Goal: Task Accomplishment & Management: Manage account settings

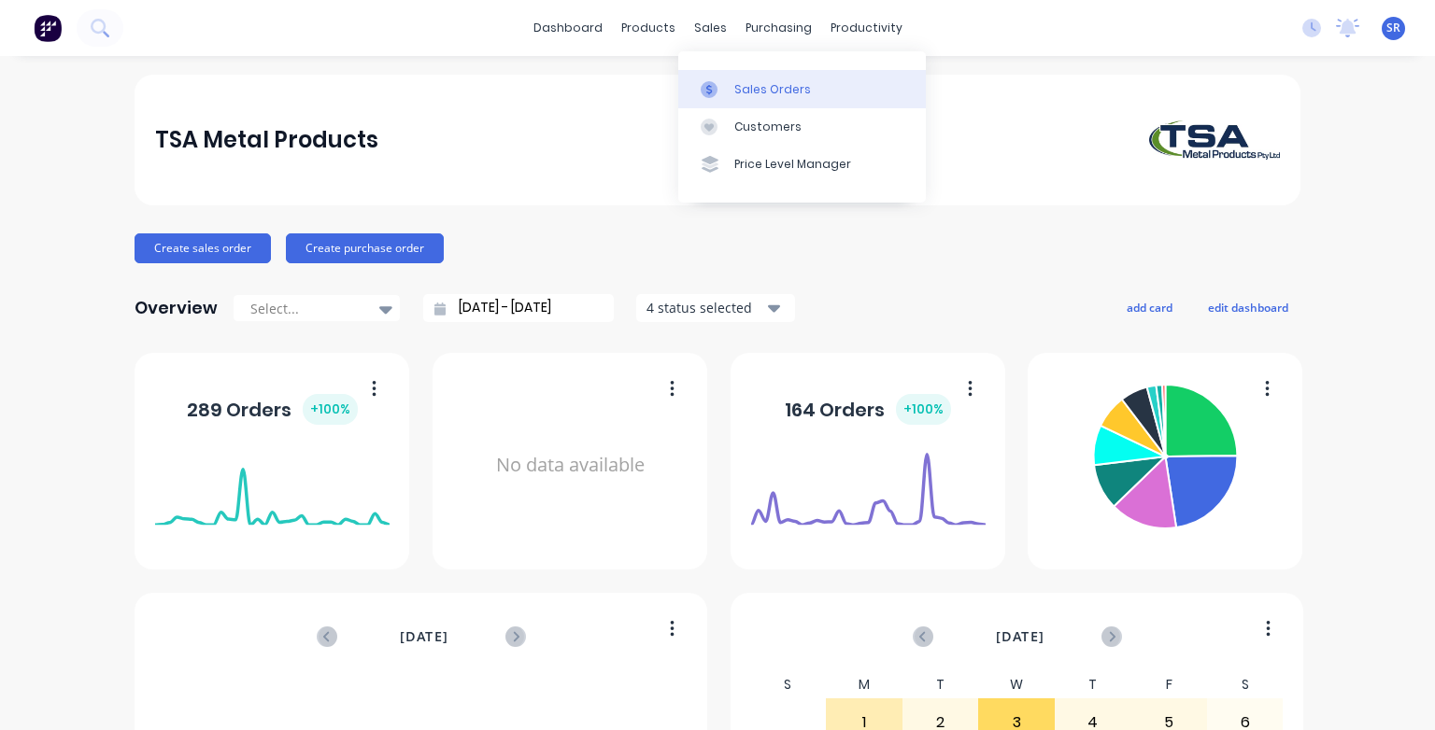
click at [727, 84] on div at bounding box center [714, 89] width 28 height 17
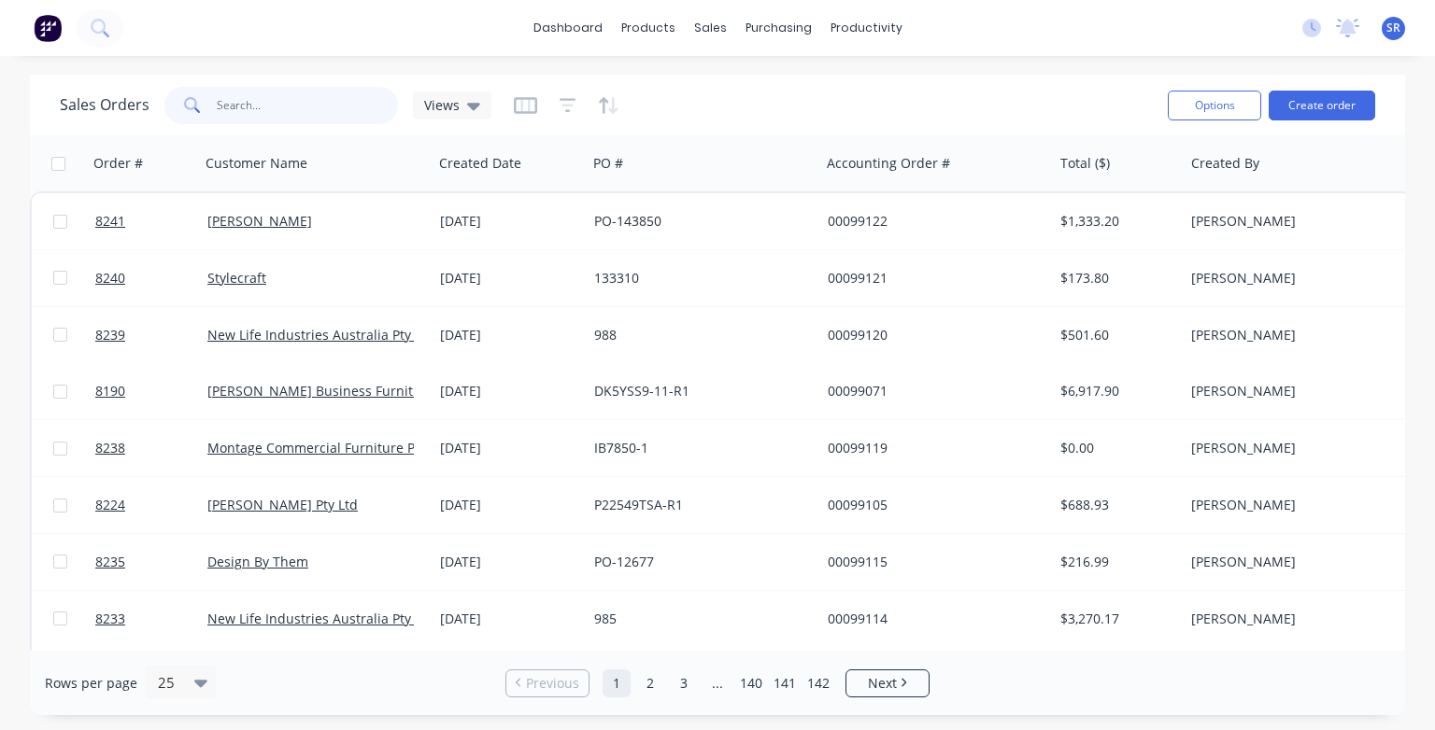
click at [299, 105] on input "text" at bounding box center [308, 105] width 182 height 37
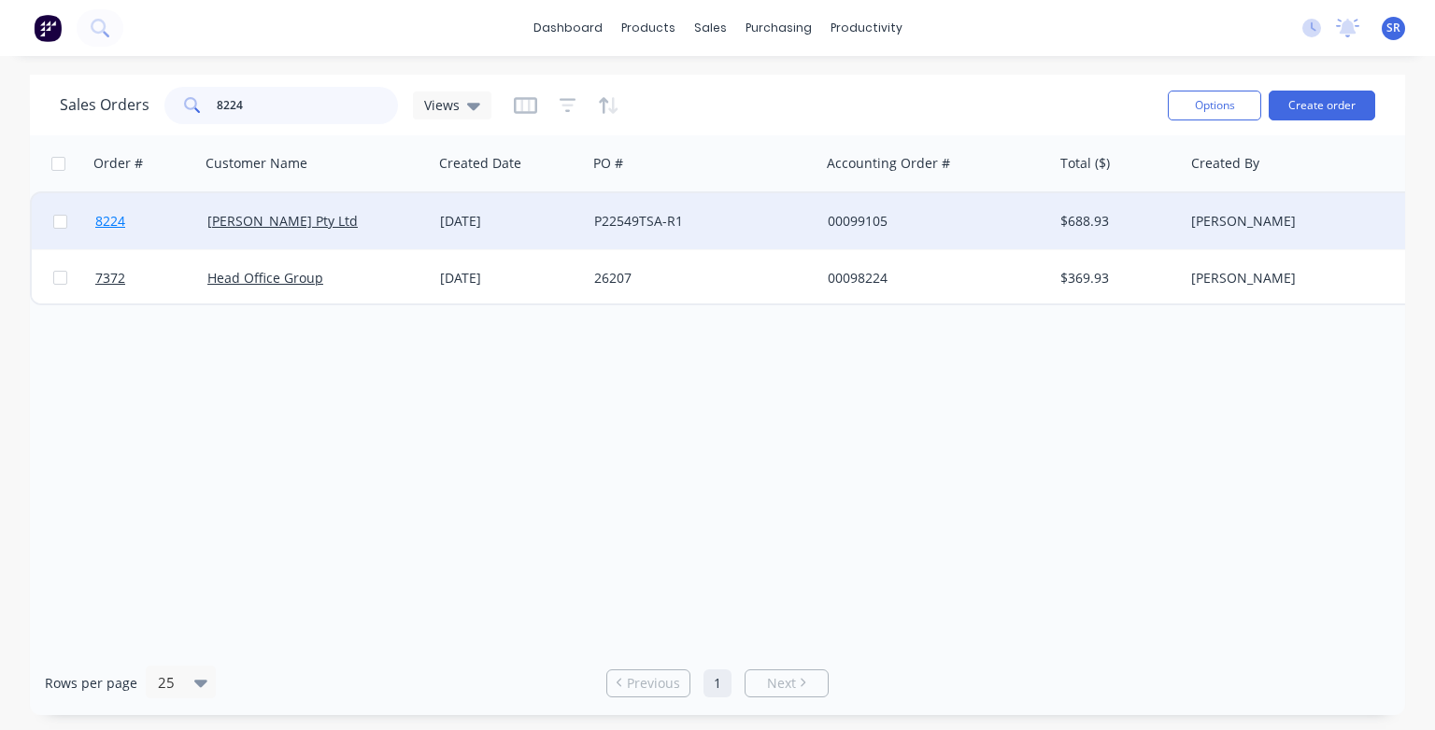
type input "8224"
click at [115, 224] on span "8224" at bounding box center [110, 221] width 30 height 19
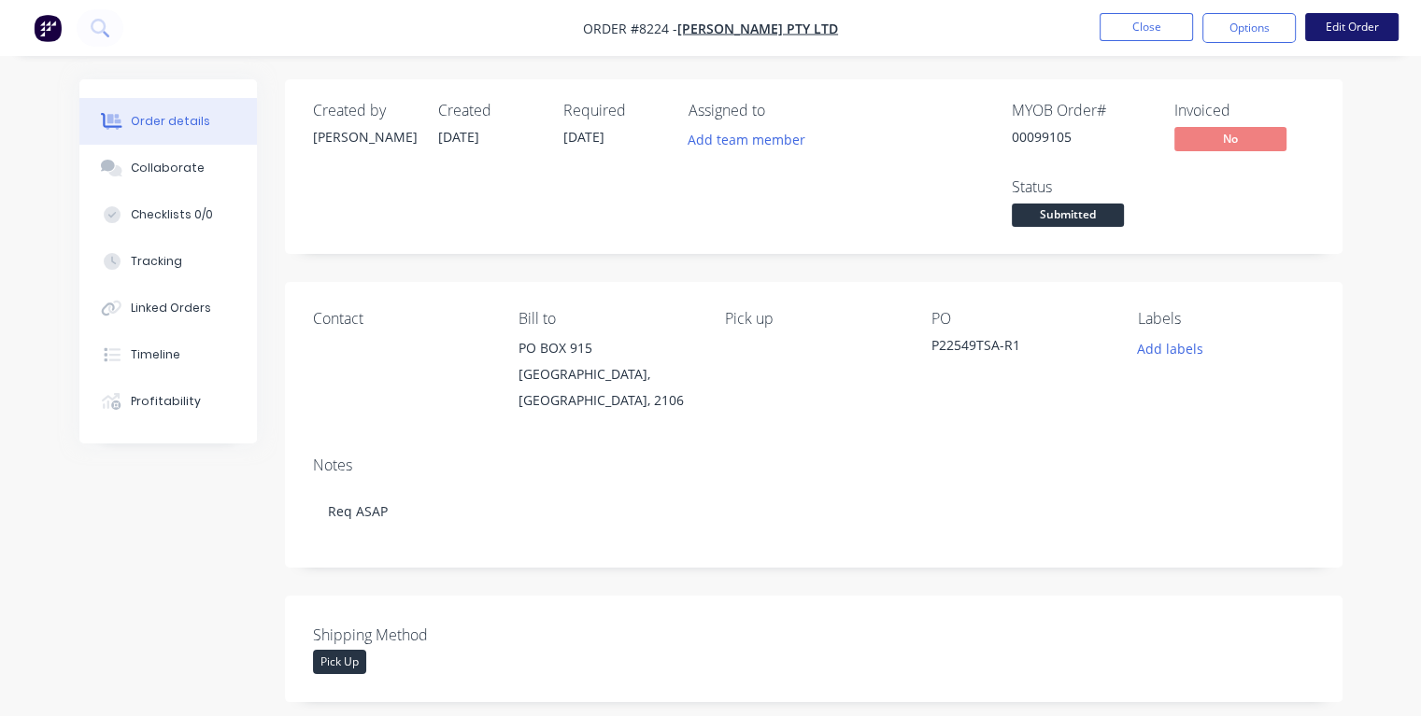
click at [1363, 28] on button "Edit Order" at bounding box center [1351, 27] width 93 height 28
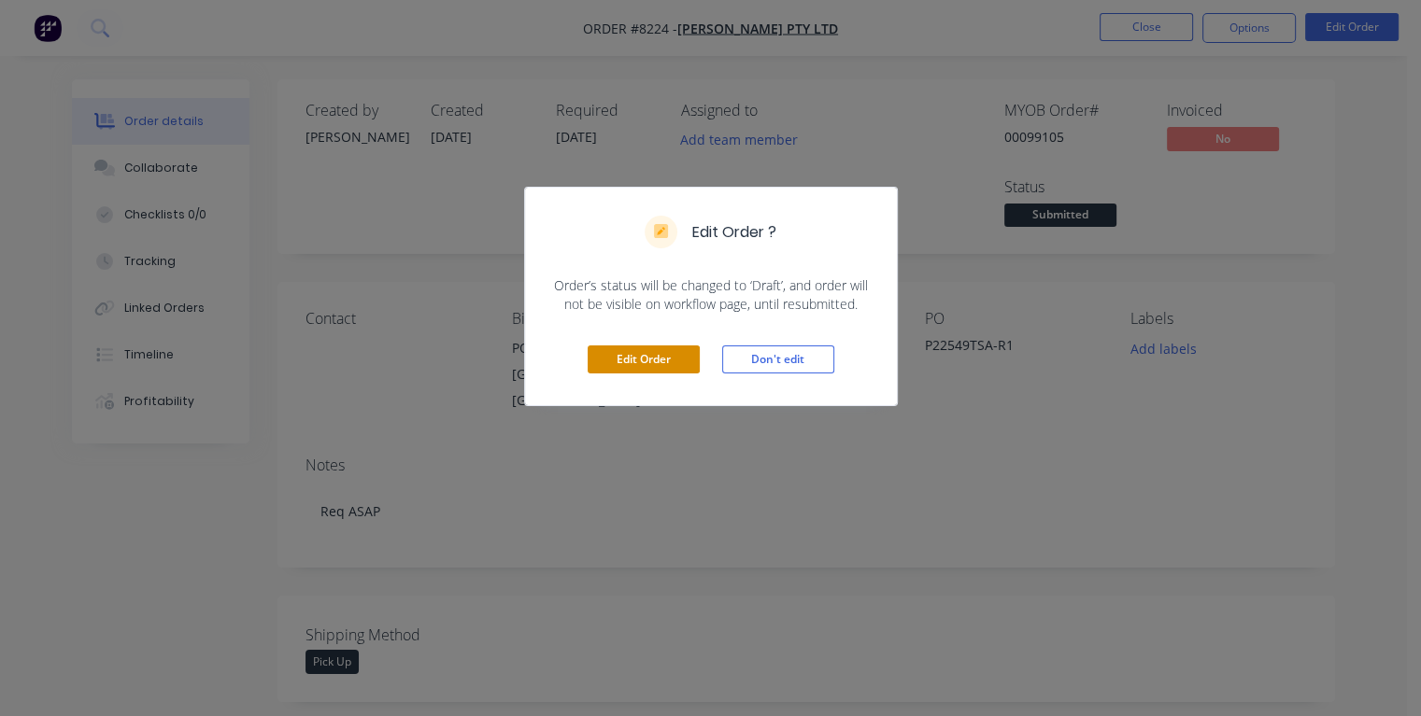
click at [630, 359] on button "Edit Order" at bounding box center [643, 360] width 112 height 28
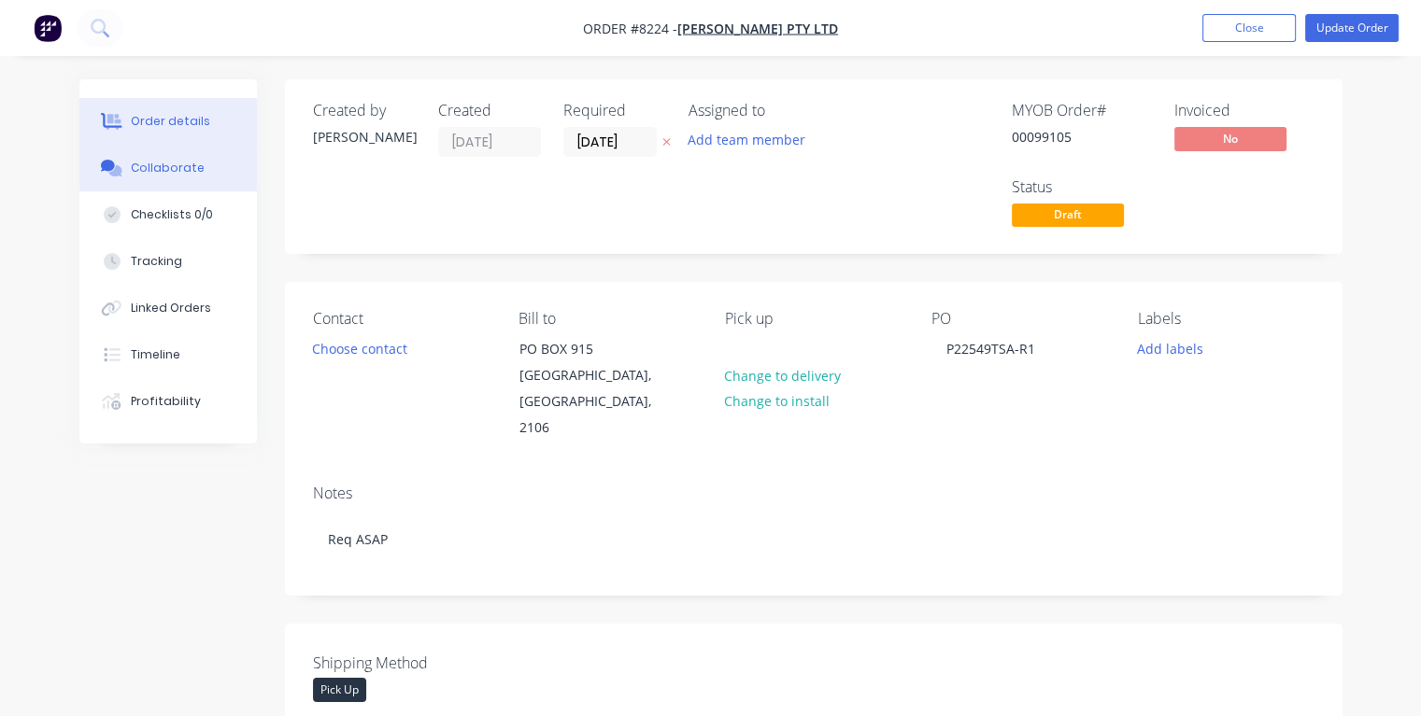
click at [212, 173] on button "Collaborate" at bounding box center [167, 168] width 177 height 47
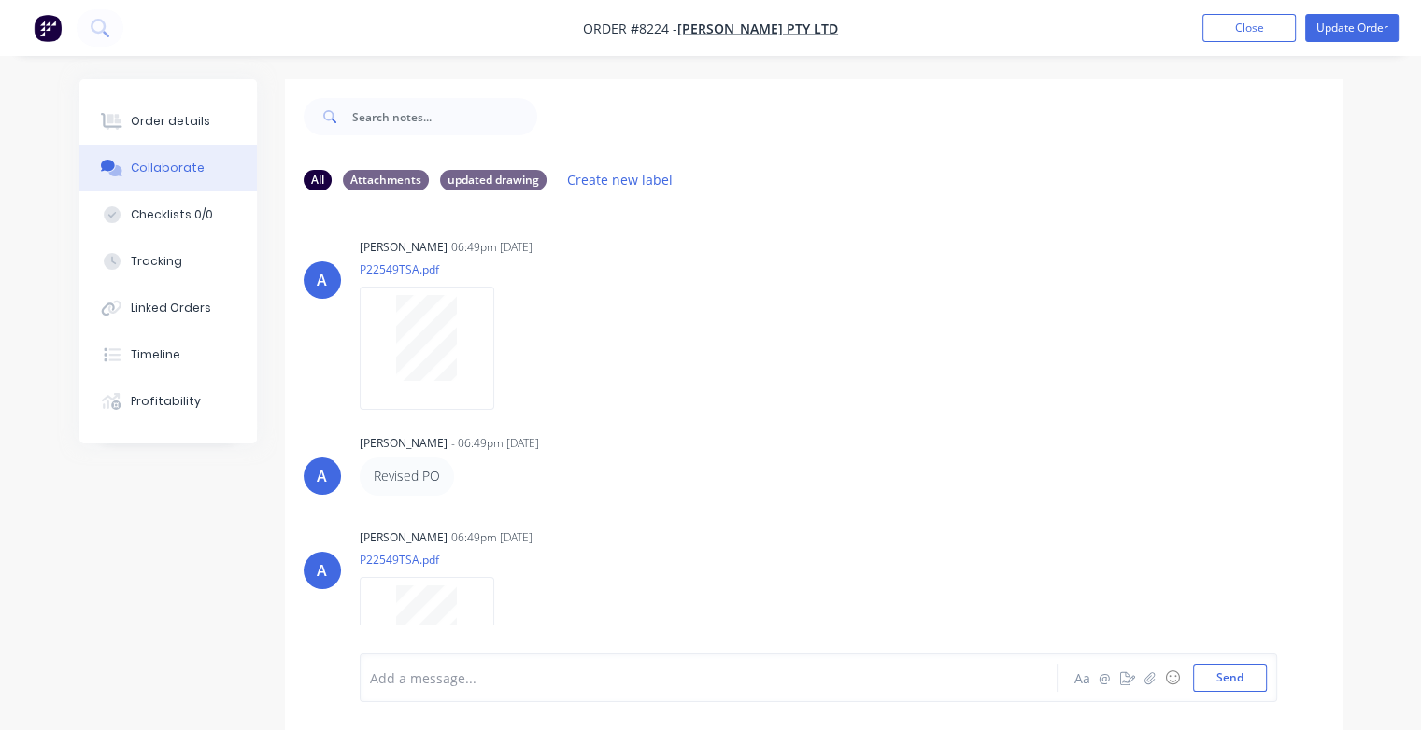
click at [437, 553] on p "P22549TSA.pdf" at bounding box center [531, 560] width 343 height 16
click at [153, 126] on div "Order details" at bounding box center [170, 121] width 79 height 17
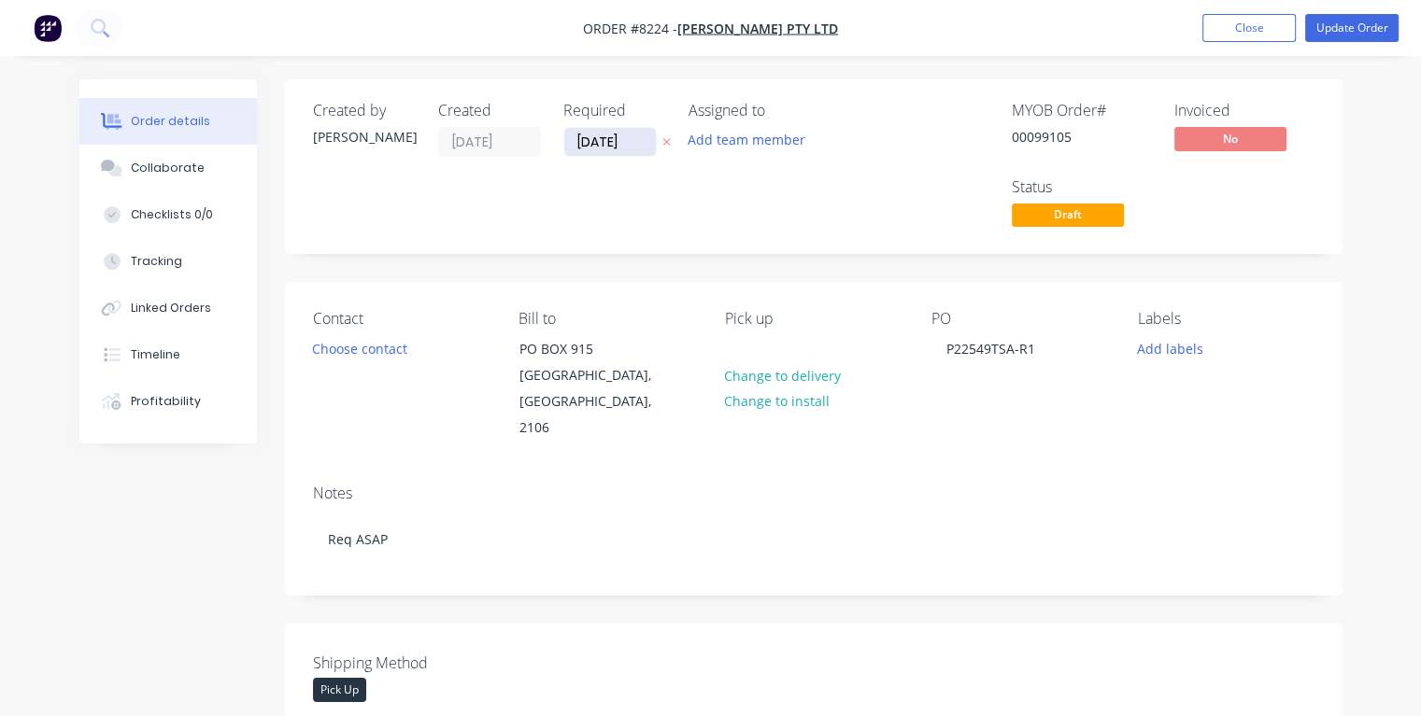
click at [631, 143] on input "[DATE]" at bounding box center [610, 142] width 92 height 28
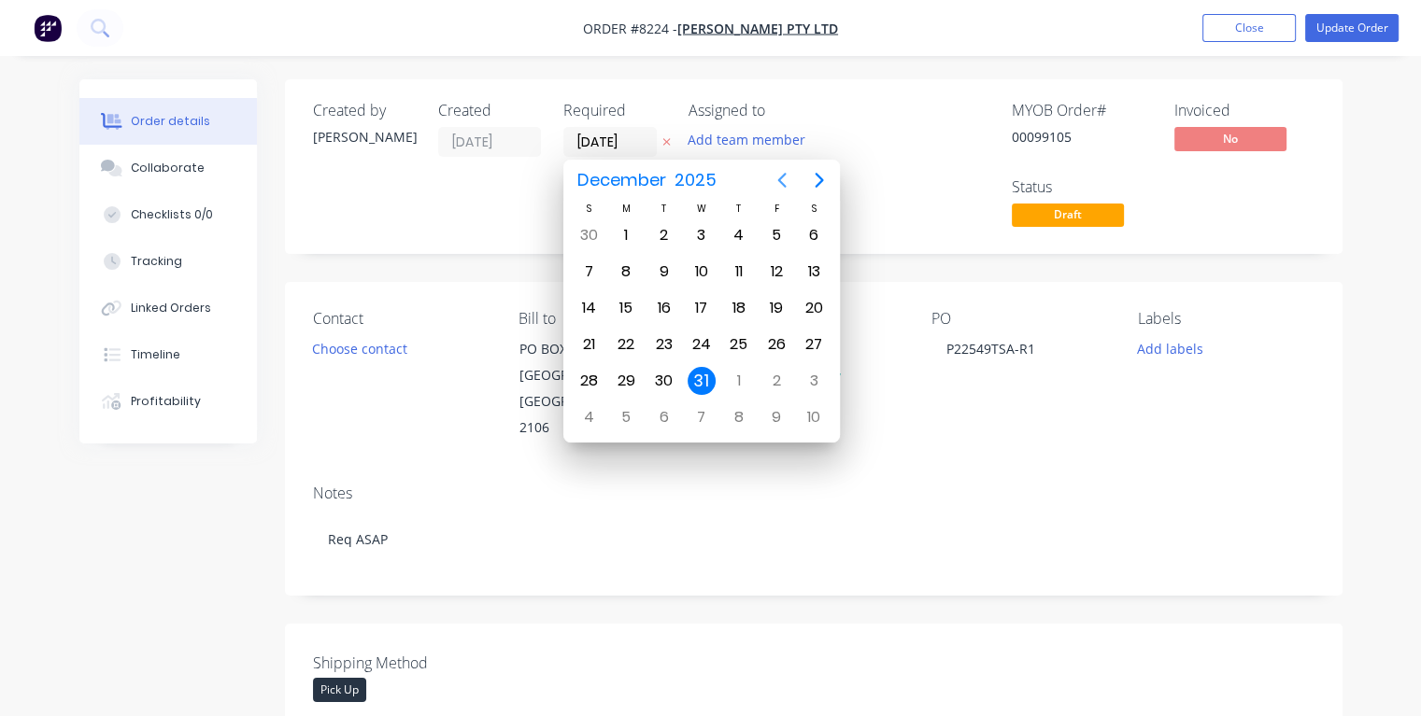
click at [780, 178] on icon "Previous page" at bounding box center [782, 180] width 8 height 15
click at [736, 273] on div "9" at bounding box center [739, 272] width 28 height 28
type input "[DATE]"
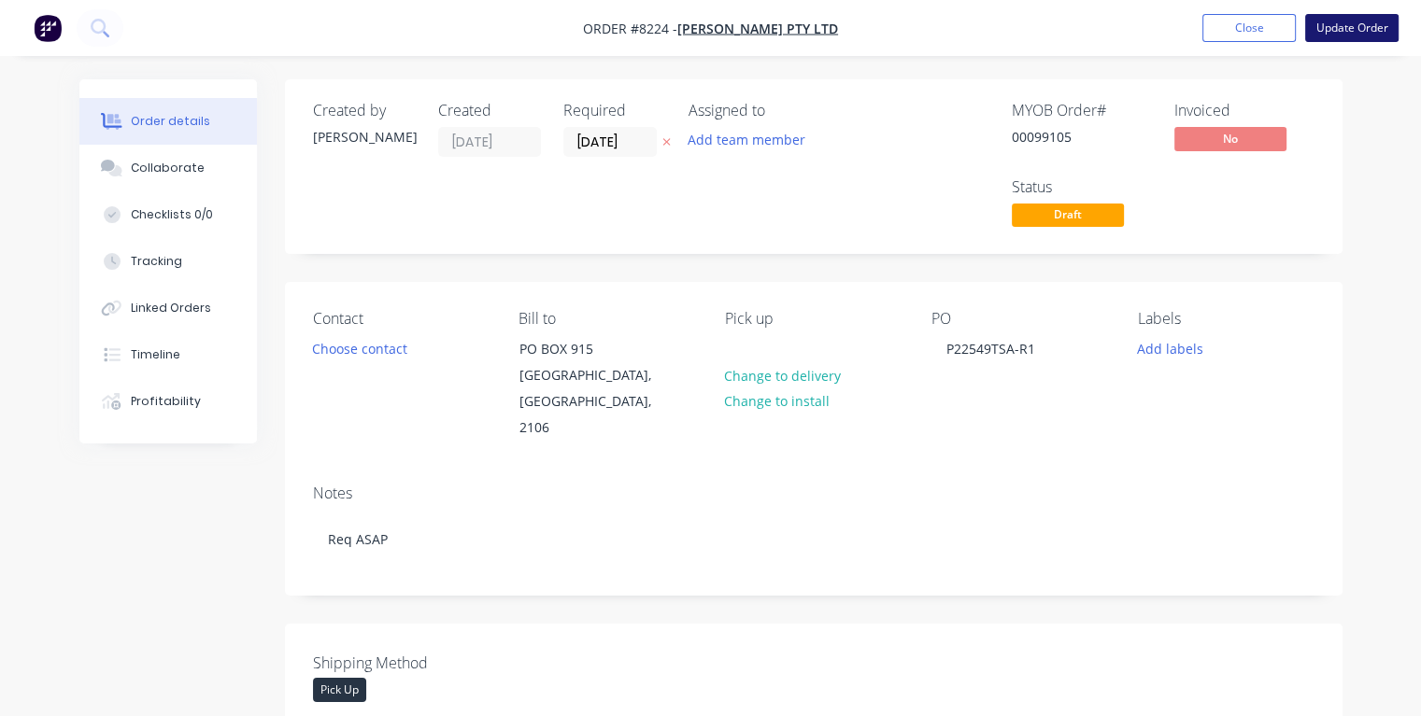
click at [1336, 29] on button "Update Order" at bounding box center [1351, 28] width 93 height 28
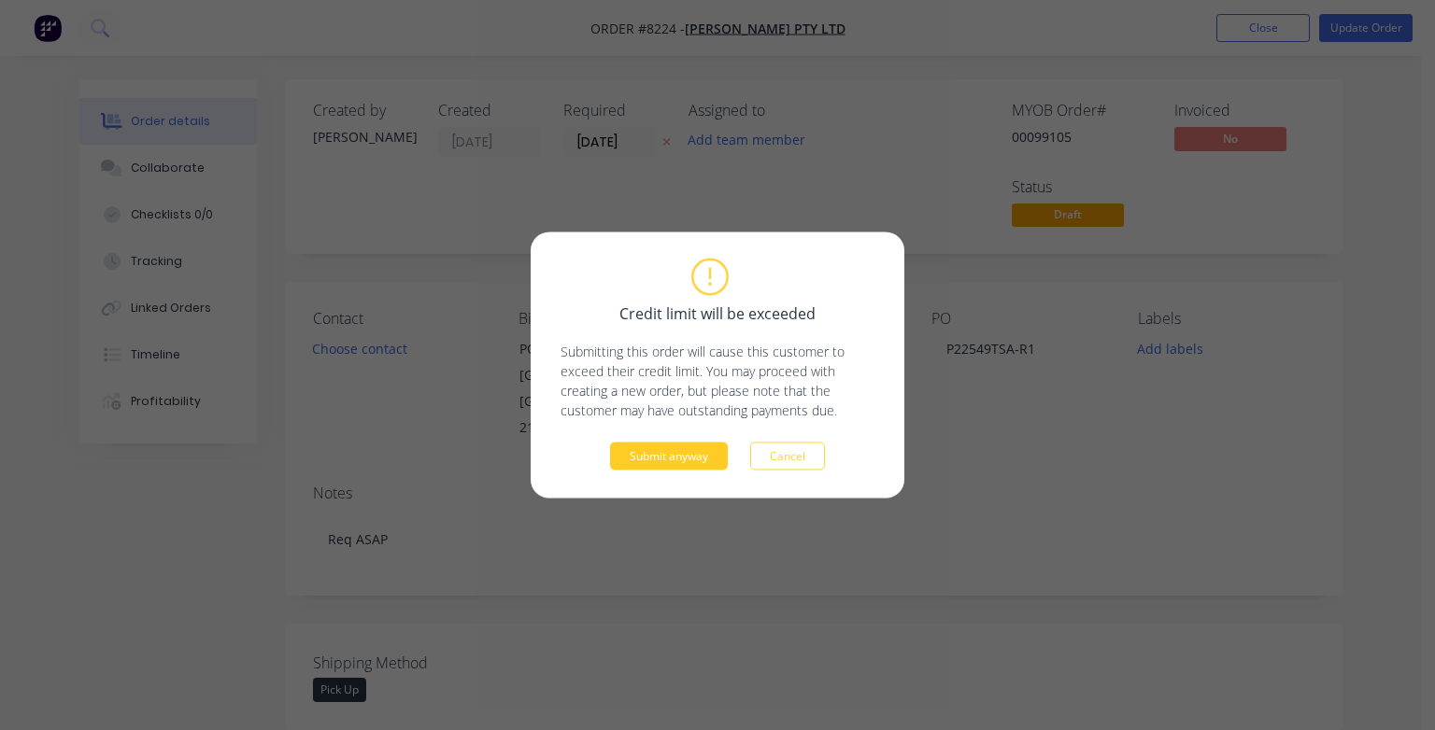
click at [701, 460] on button "Submit anyway" at bounding box center [669, 457] width 118 height 28
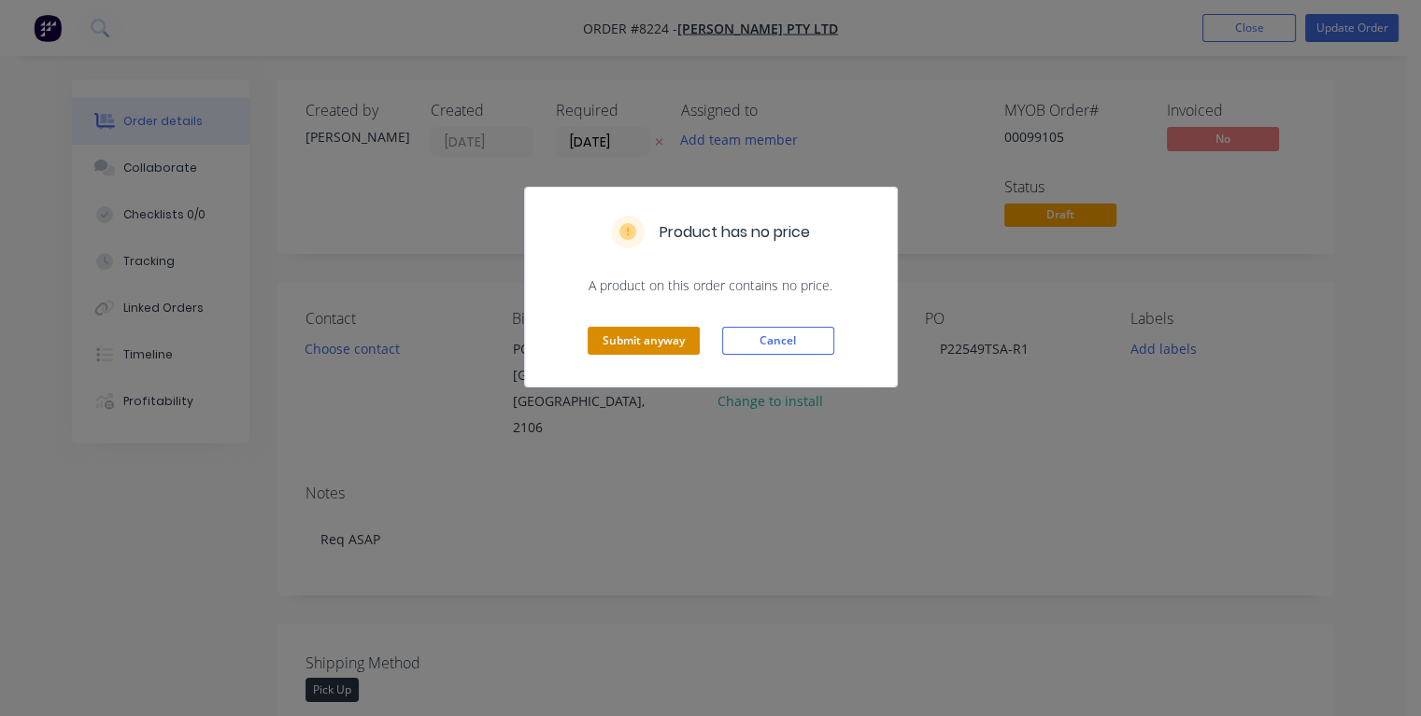
click at [666, 342] on button "Submit anyway" at bounding box center [643, 341] width 112 height 28
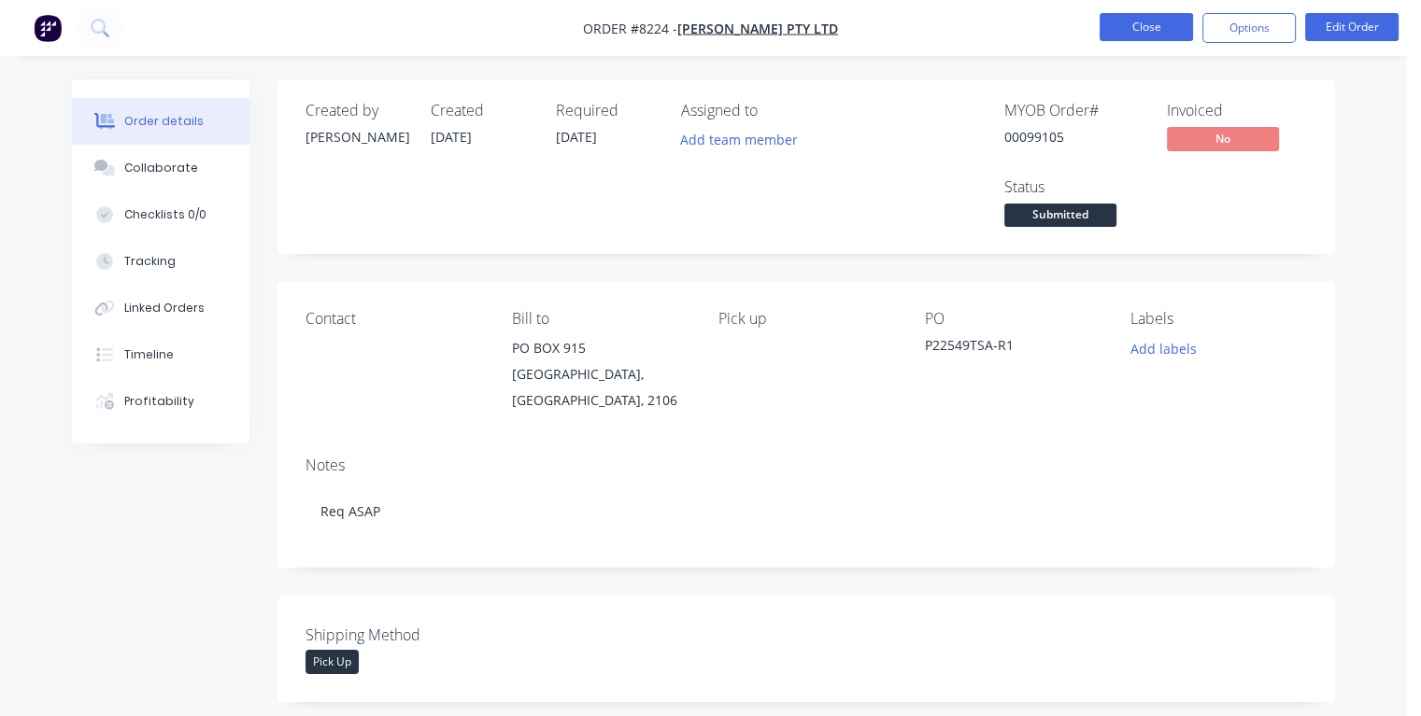
click at [1136, 28] on button "Close" at bounding box center [1145, 27] width 93 height 28
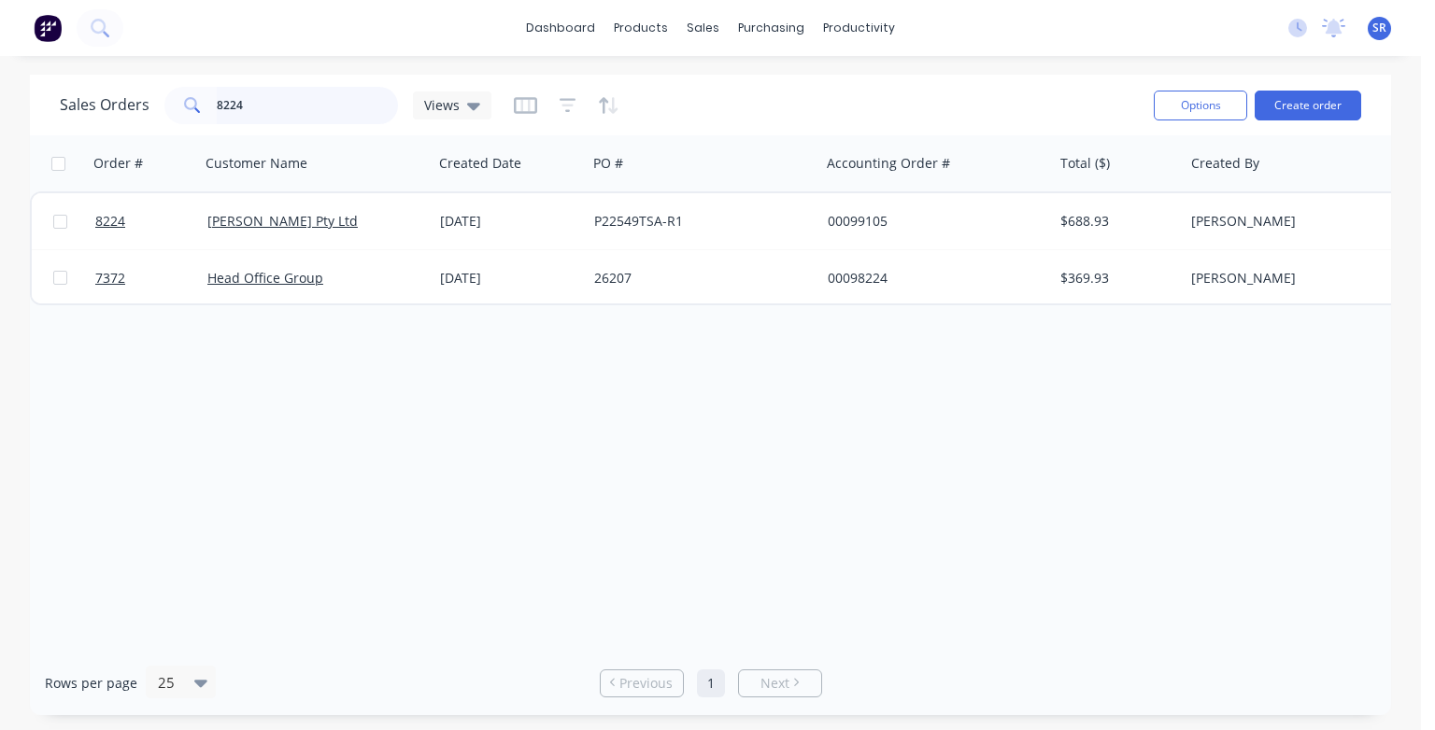
click at [276, 106] on input "8224" at bounding box center [308, 105] width 182 height 37
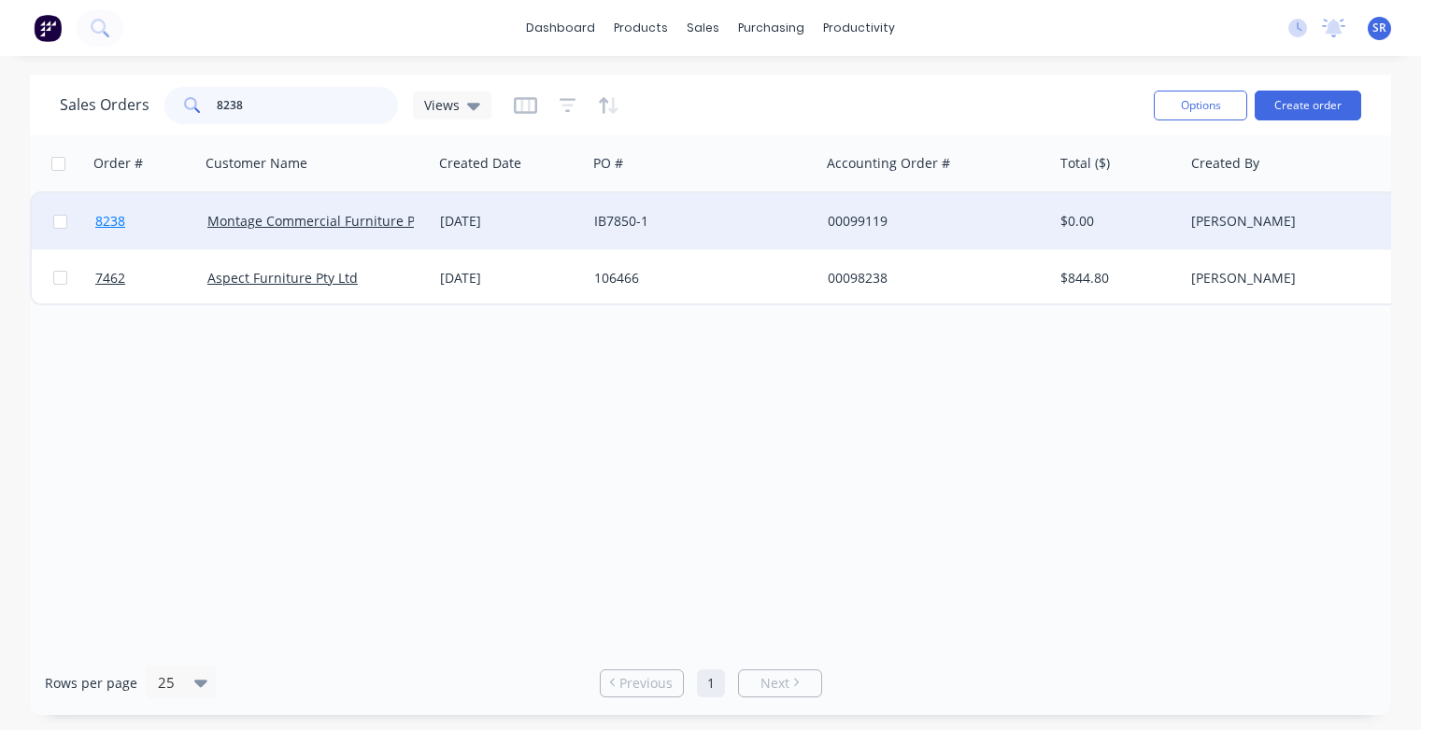
type input "8238"
click at [105, 225] on span "8238" at bounding box center [110, 221] width 30 height 19
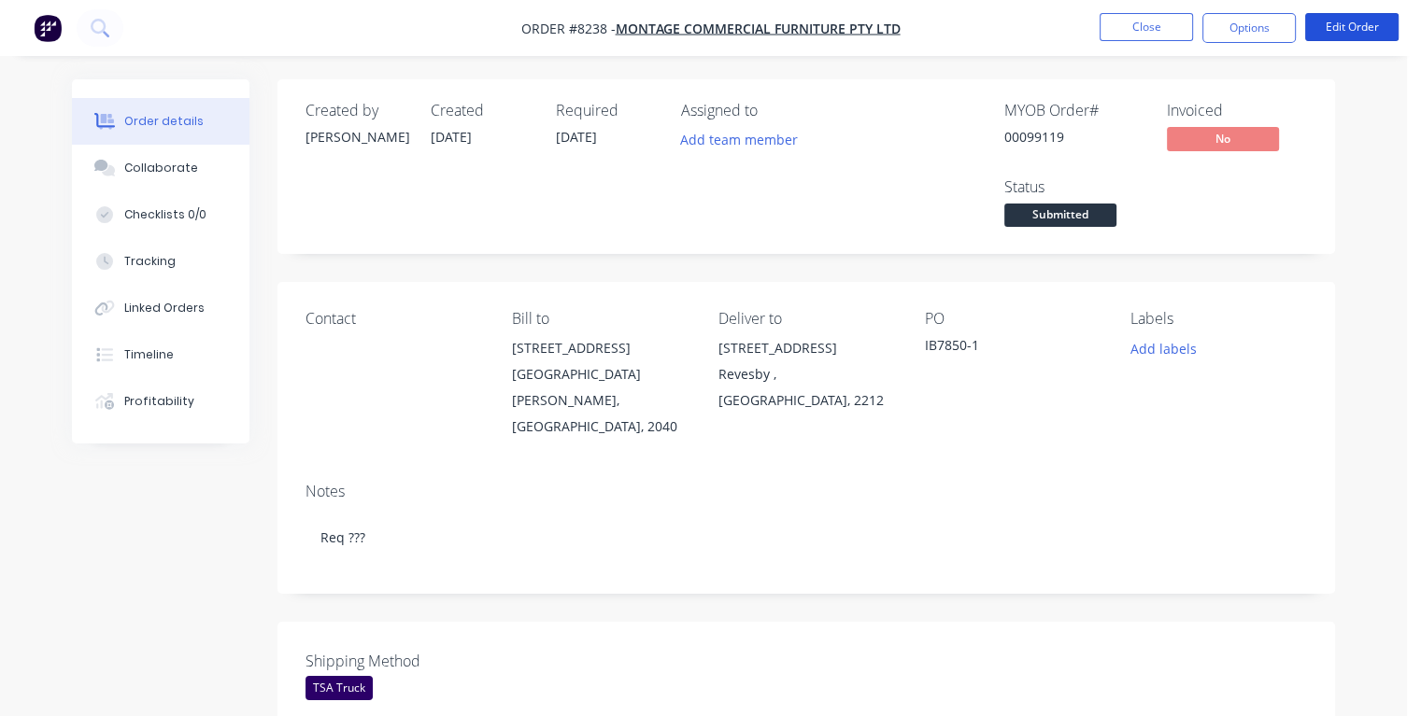
click at [1357, 30] on button "Edit Order" at bounding box center [1351, 27] width 93 height 28
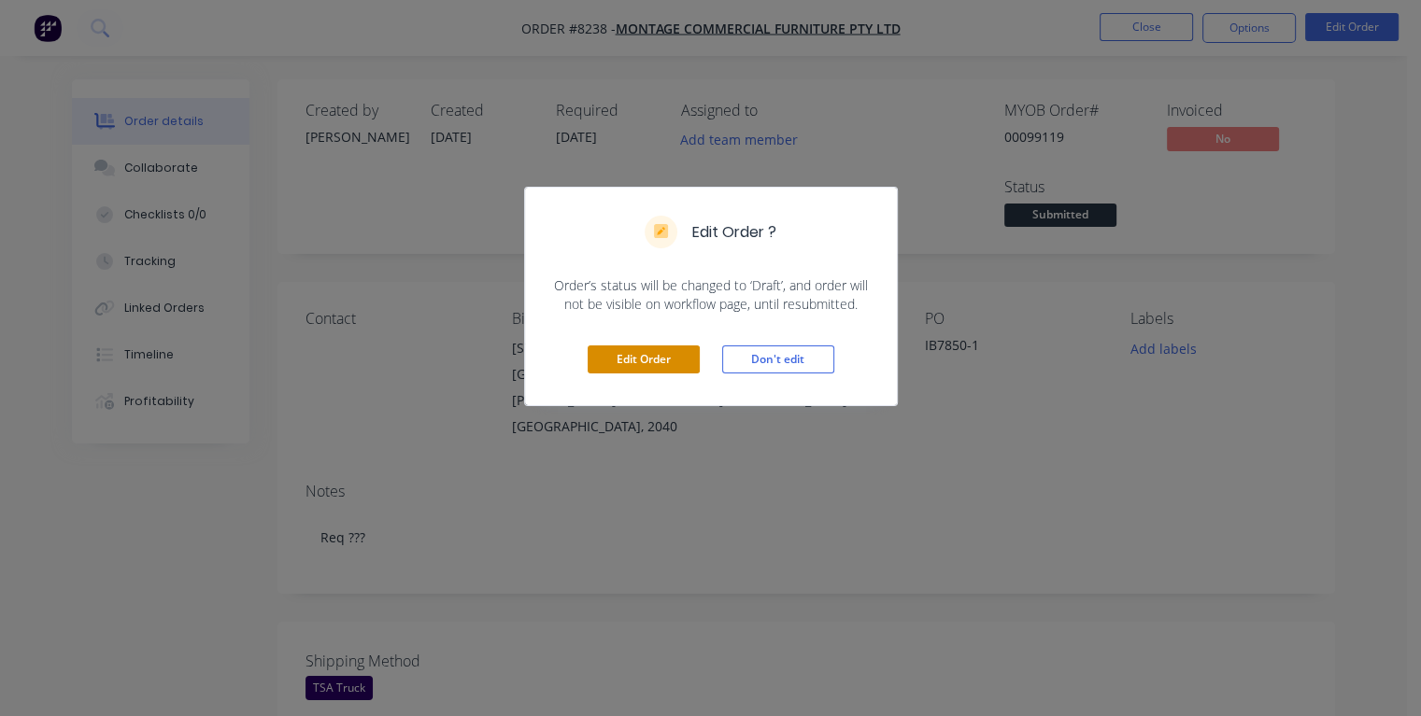
click at [687, 364] on button "Edit Order" at bounding box center [643, 360] width 112 height 28
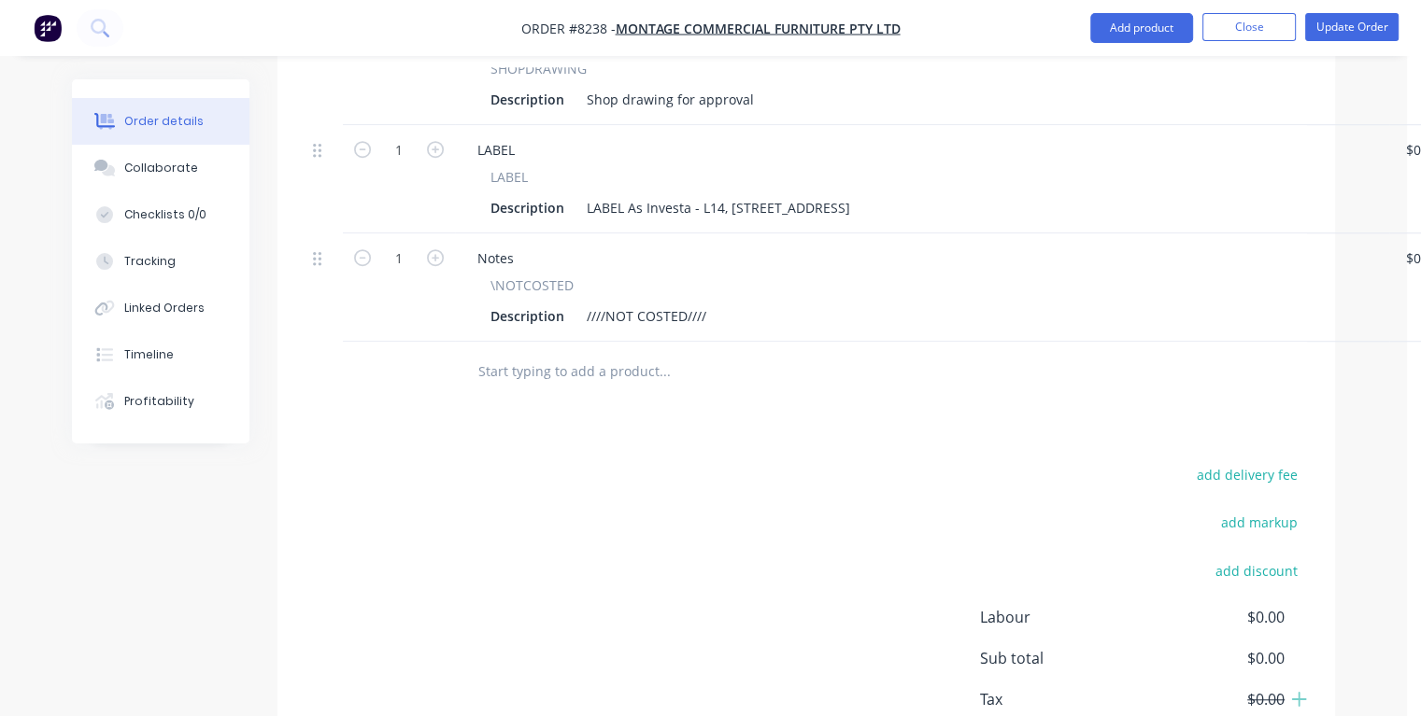
scroll to position [1307, 0]
click at [732, 301] on div "Description ////NOT COSTED////" at bounding box center [918, 314] width 870 height 27
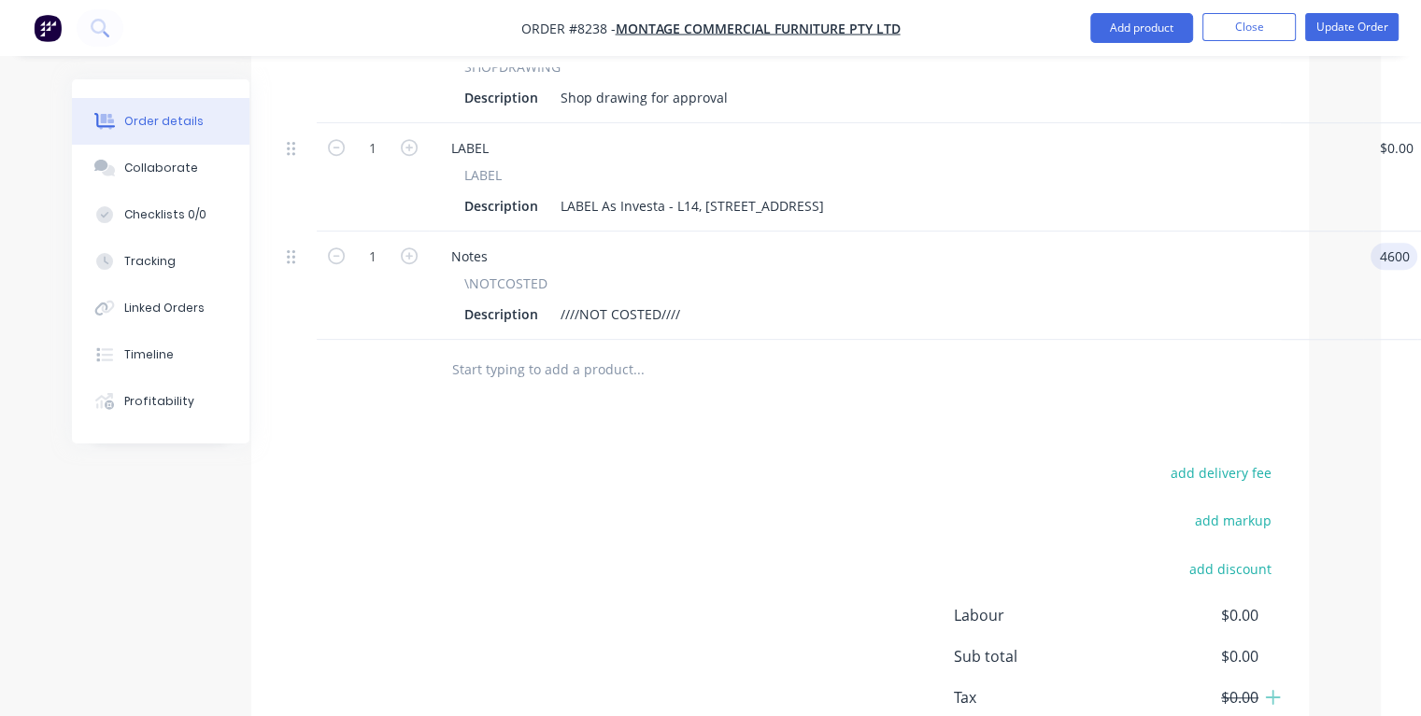
type input "$4,600.00"
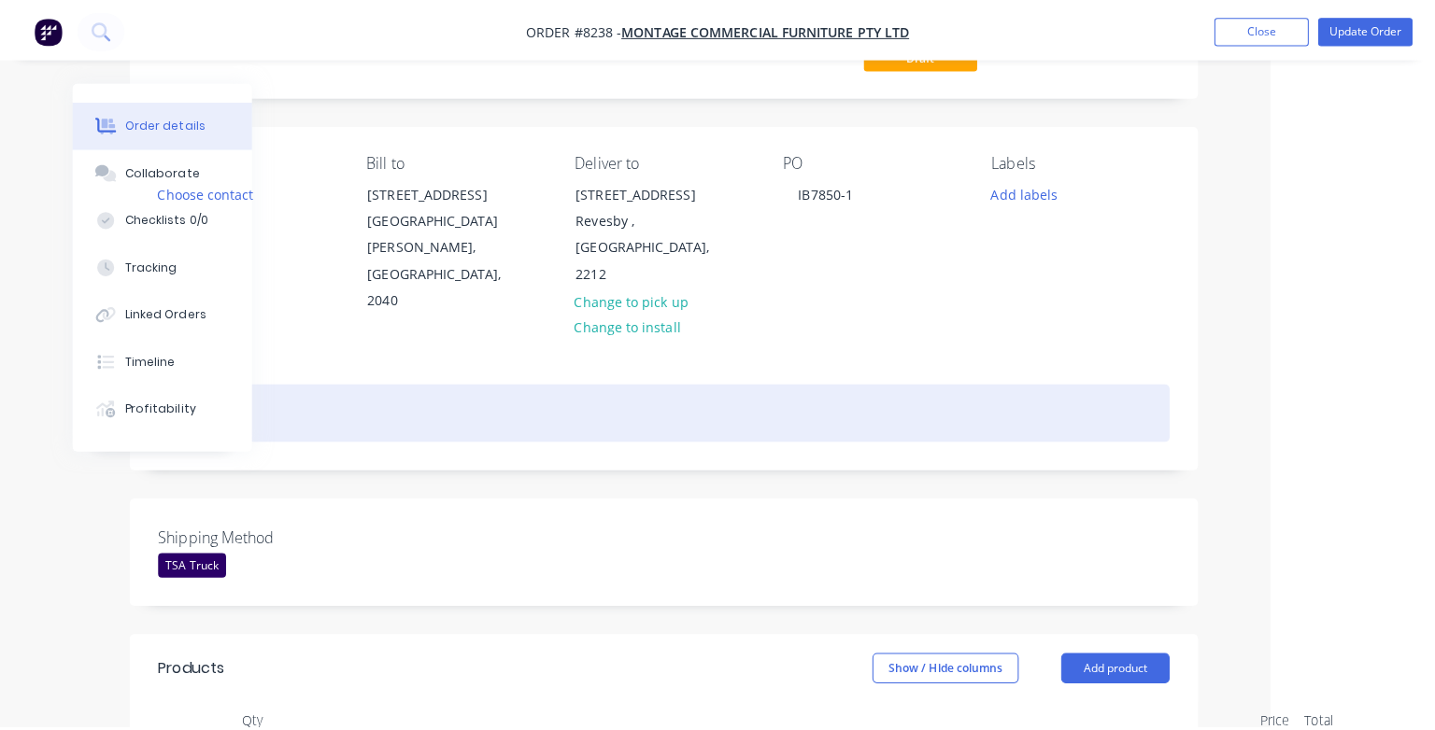
scroll to position [0, 148]
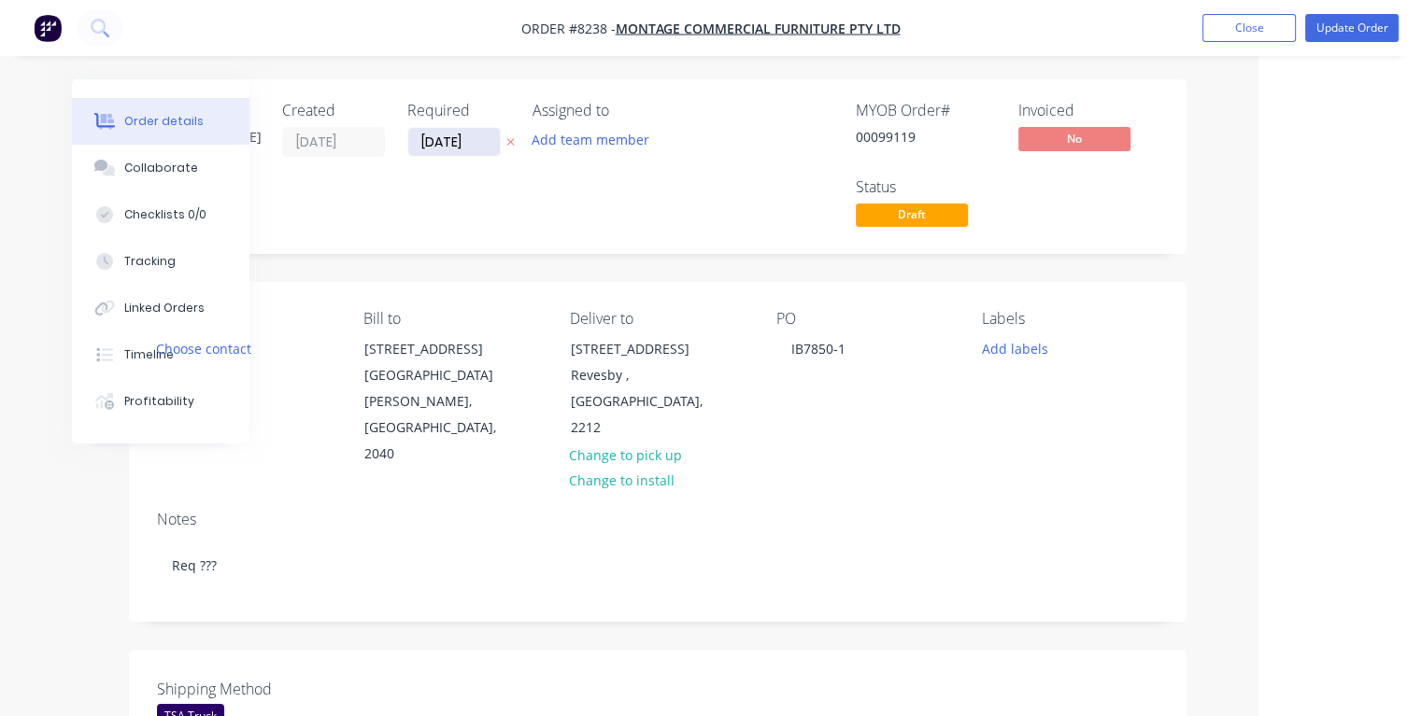
type input "$4,600.00"
click at [471, 140] on input "[DATE]" at bounding box center [454, 142] width 92 height 28
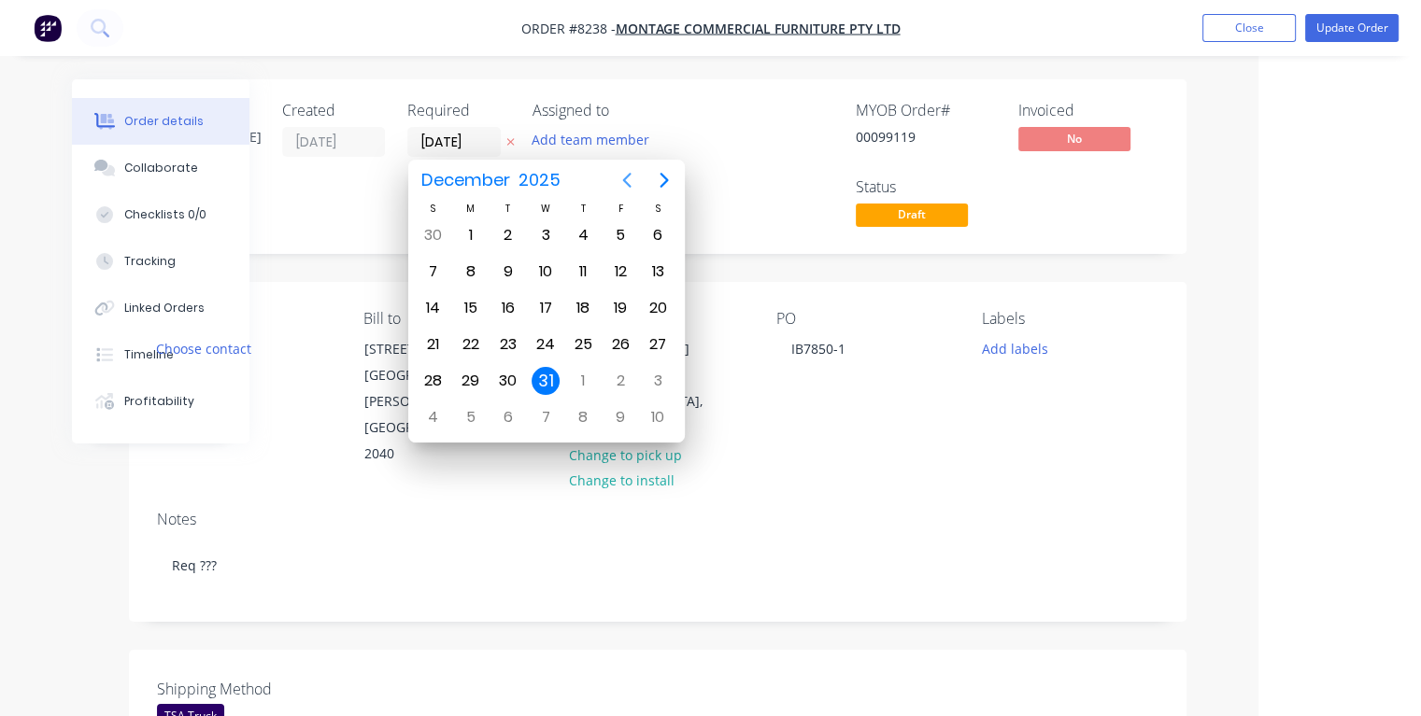
click at [624, 177] on icon "Previous page" at bounding box center [626, 180] width 8 height 15
click at [618, 308] on div "17" at bounding box center [620, 308] width 28 height 28
type input "[DATE]"
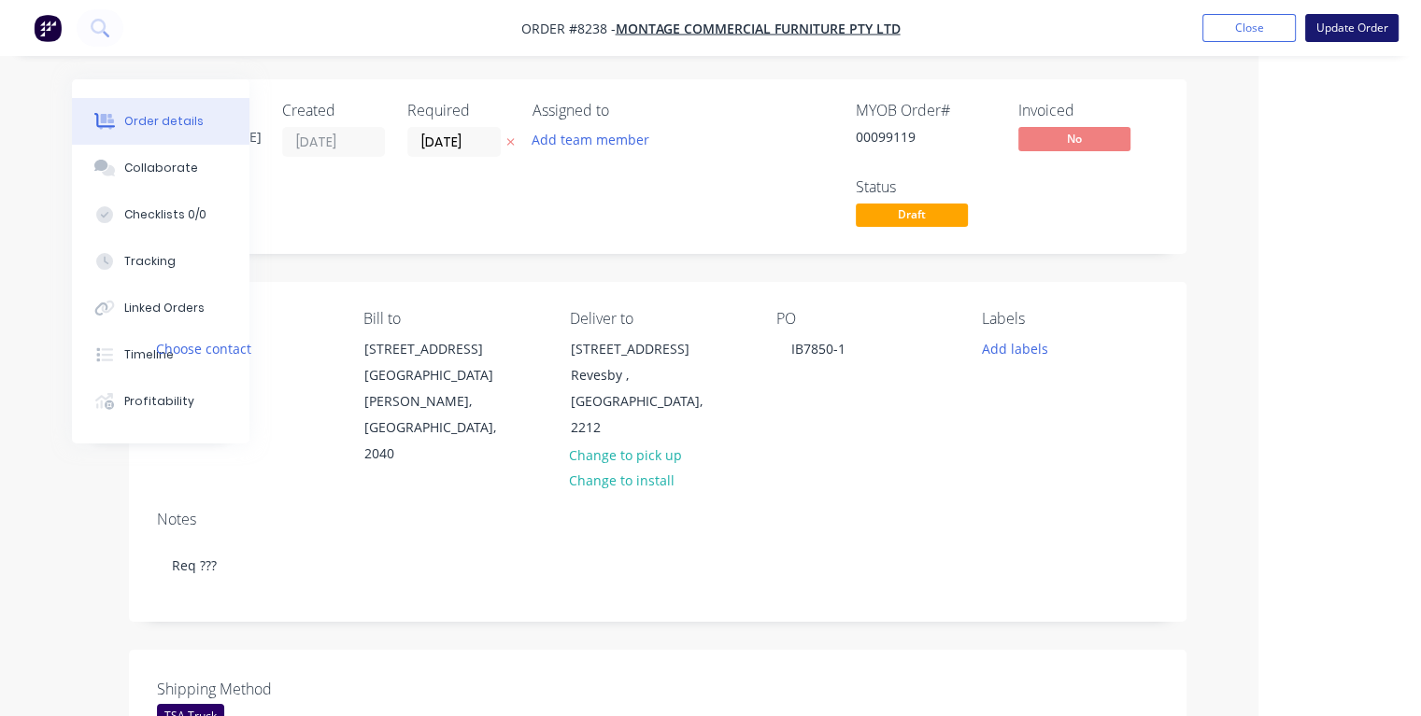
click at [1344, 34] on button "Update Order" at bounding box center [1351, 28] width 93 height 28
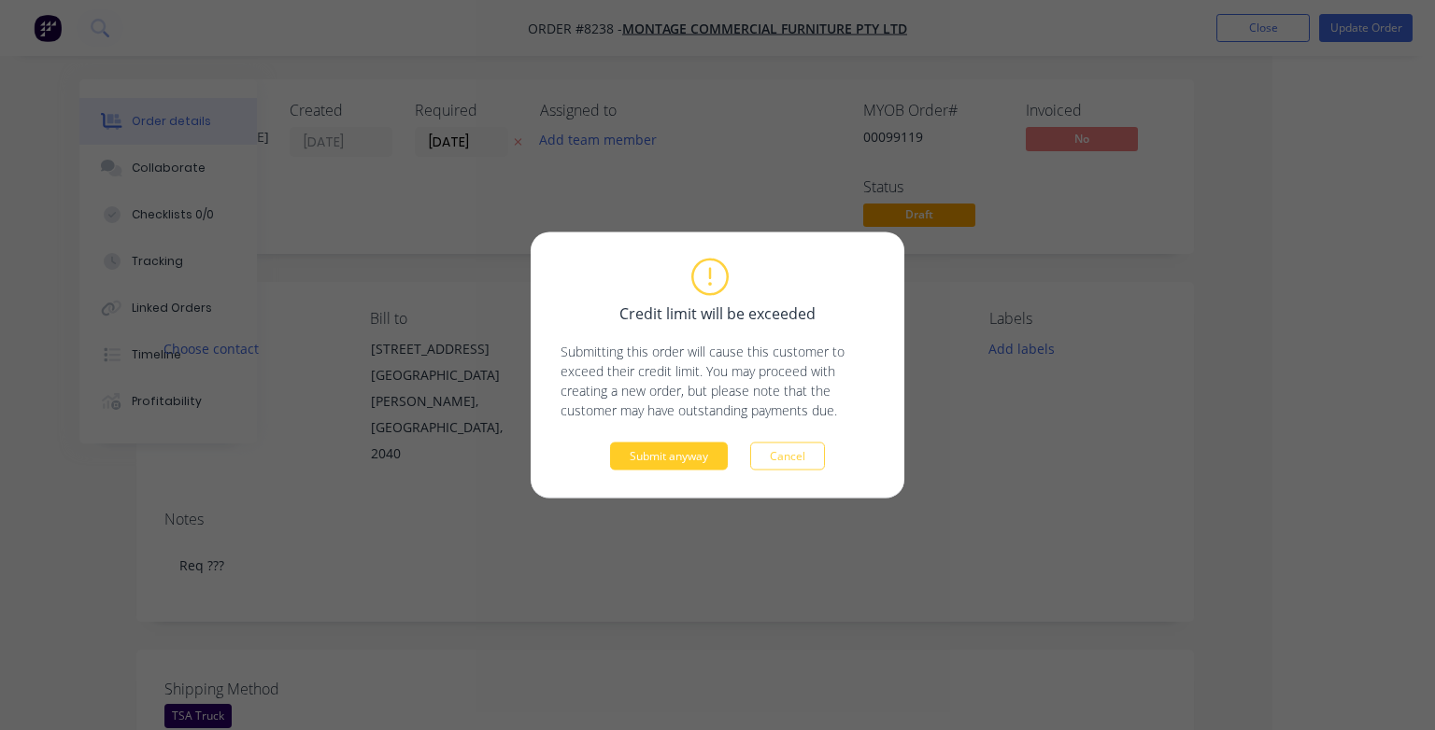
click at [678, 458] on button "Submit anyway" at bounding box center [669, 457] width 118 height 28
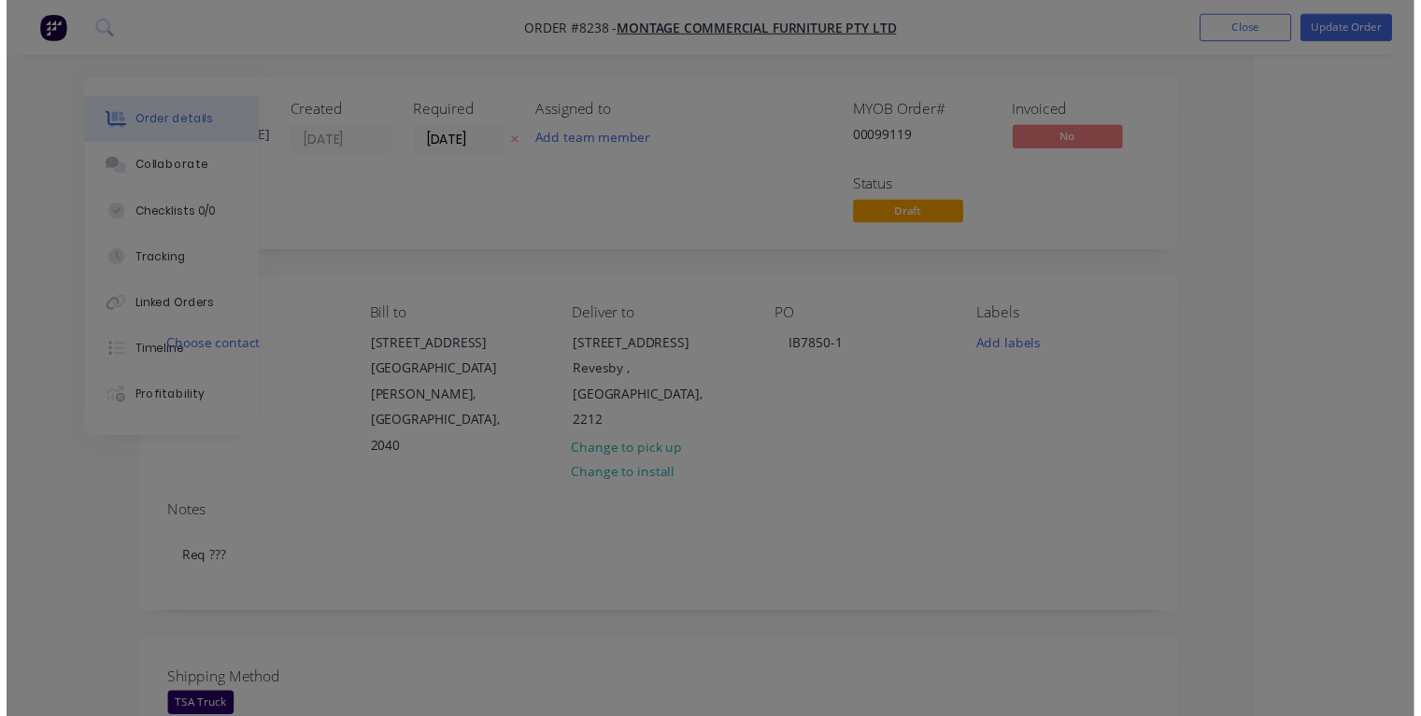
scroll to position [0, 101]
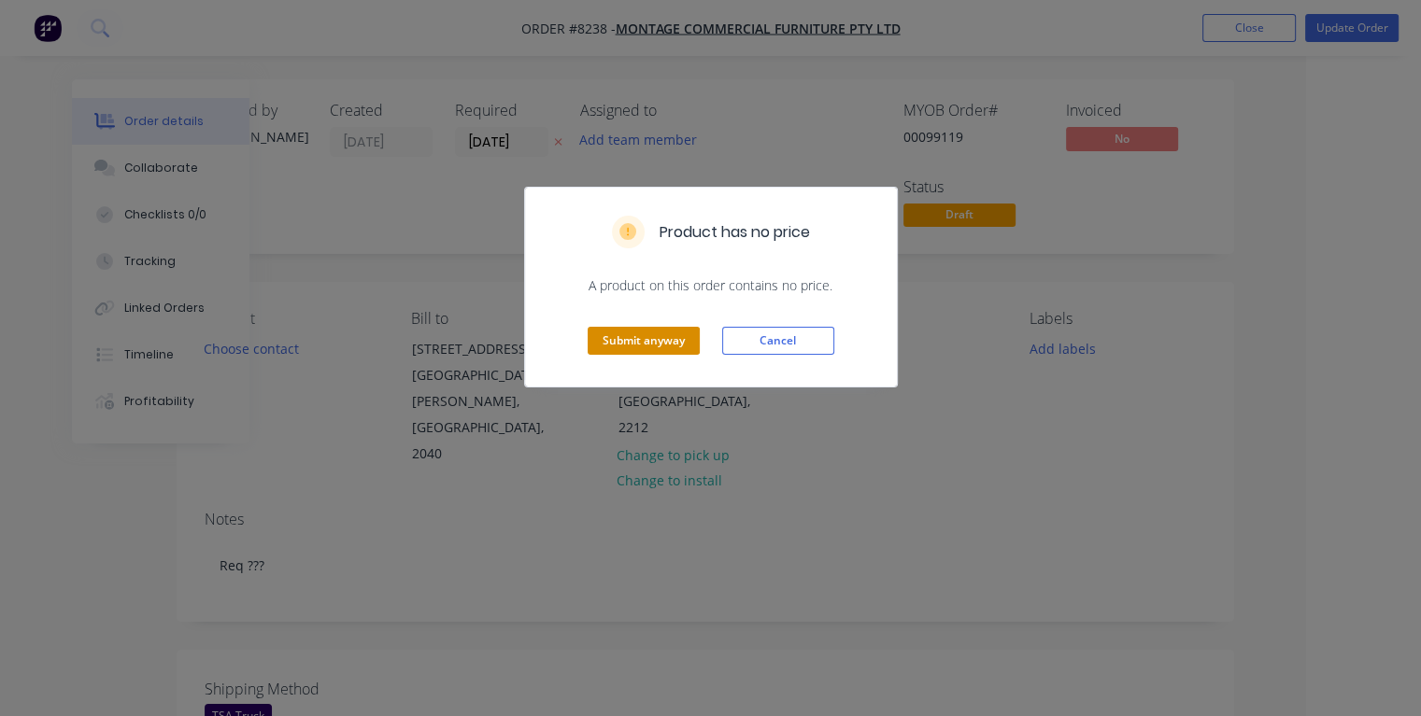
click at [631, 327] on button "Submit anyway" at bounding box center [643, 341] width 112 height 28
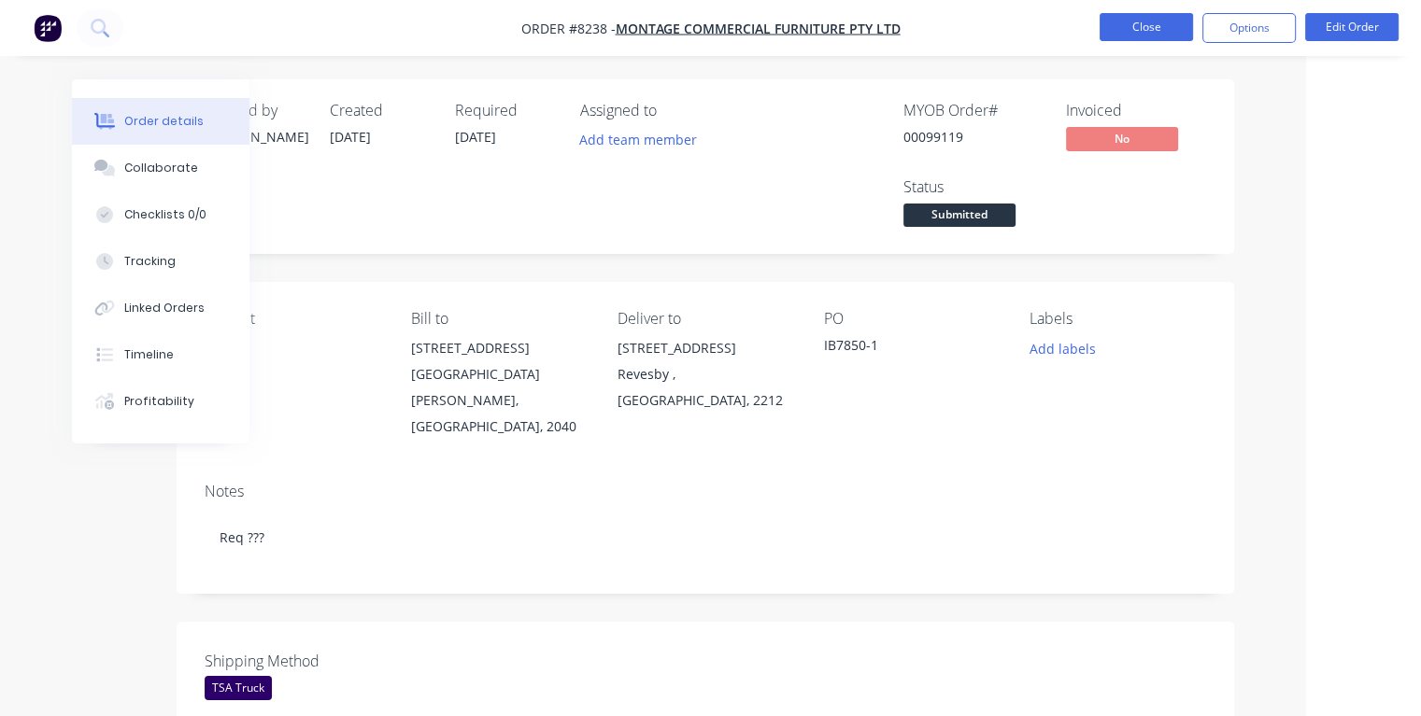
click at [1135, 26] on button "Close" at bounding box center [1145, 27] width 93 height 28
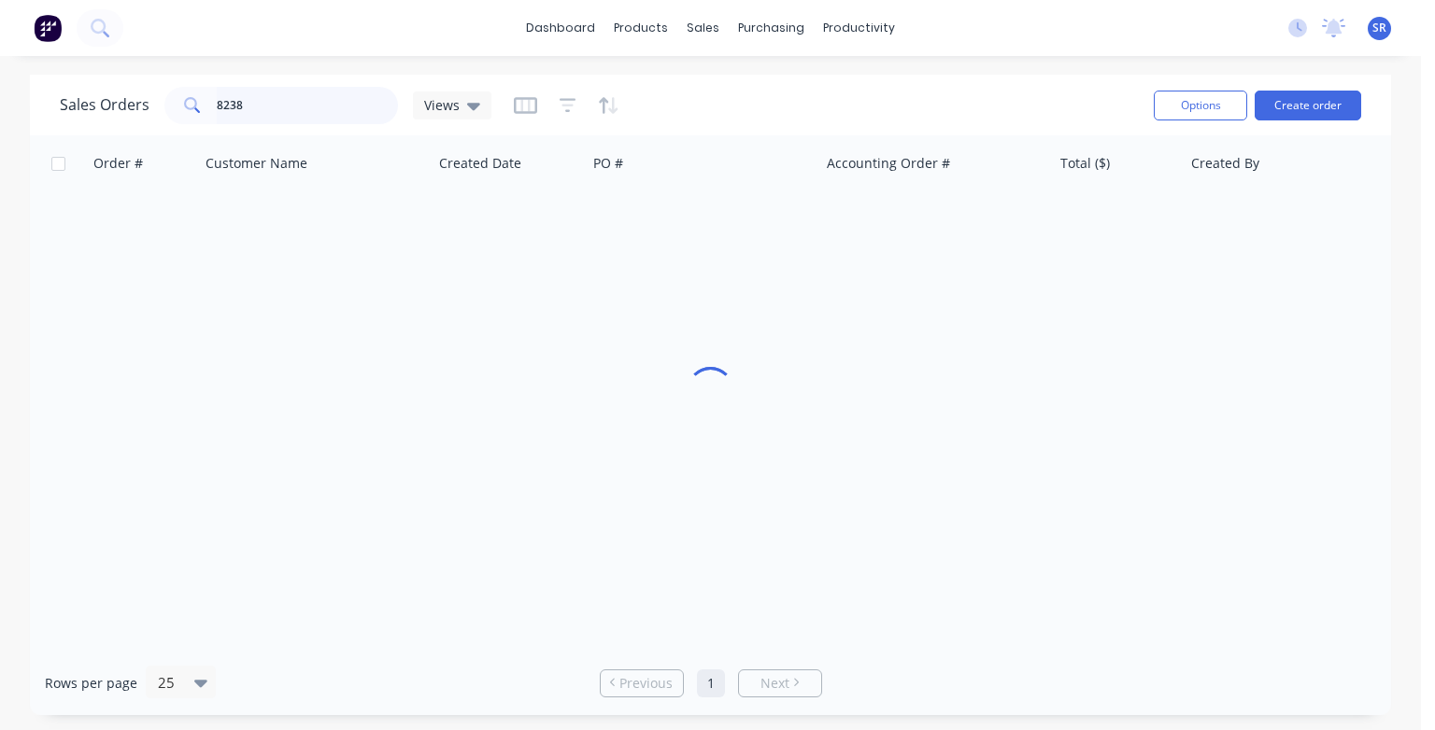
click at [297, 108] on input "8238" at bounding box center [308, 105] width 182 height 37
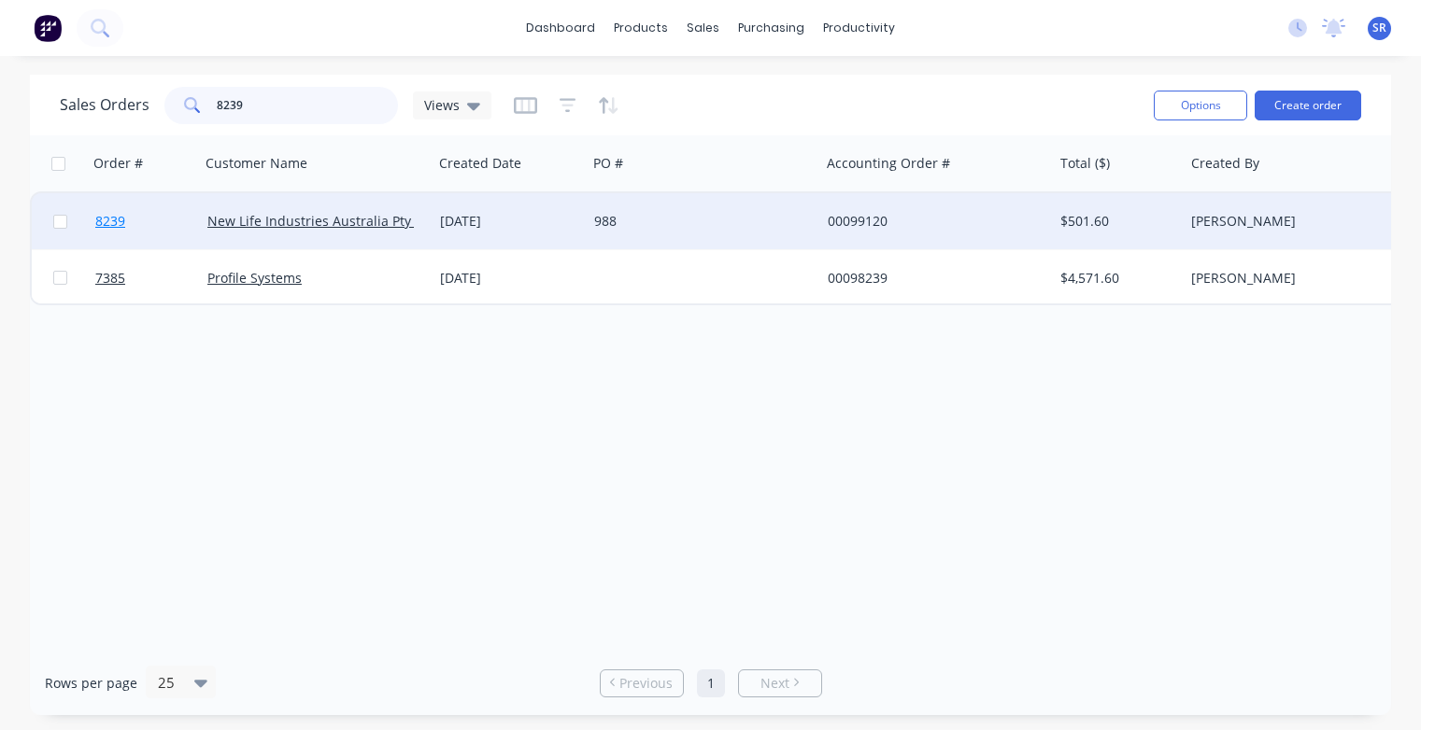
type input "8239"
click at [111, 220] on span "8239" at bounding box center [110, 221] width 30 height 19
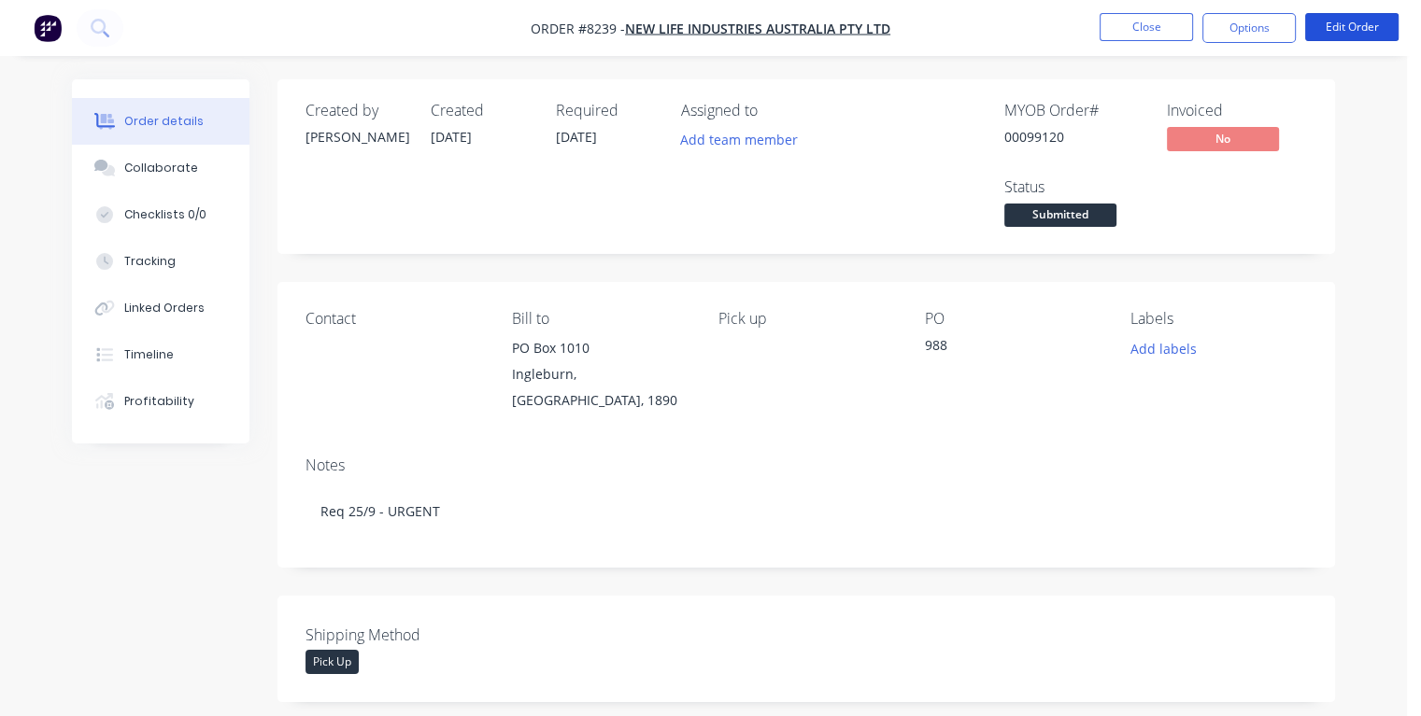
click at [1360, 28] on button "Edit Order" at bounding box center [1351, 27] width 93 height 28
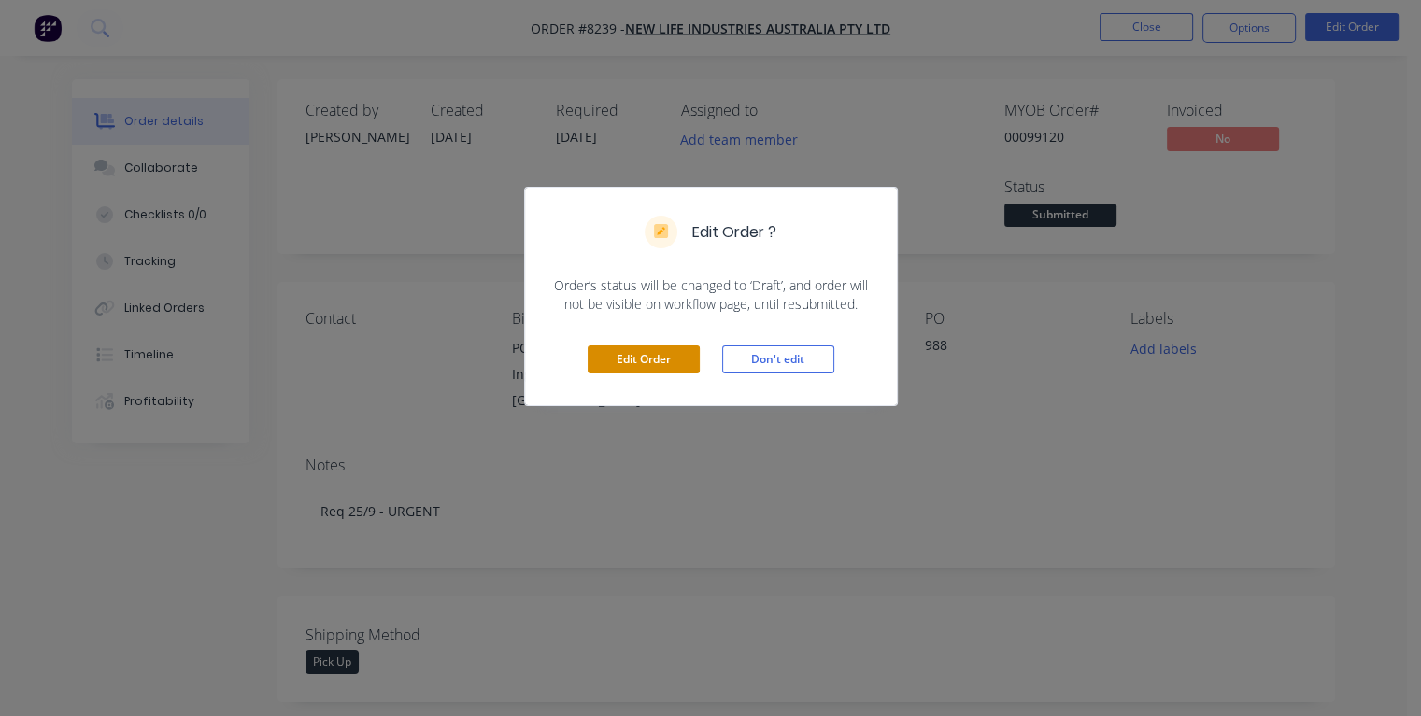
click at [649, 358] on button "Edit Order" at bounding box center [643, 360] width 112 height 28
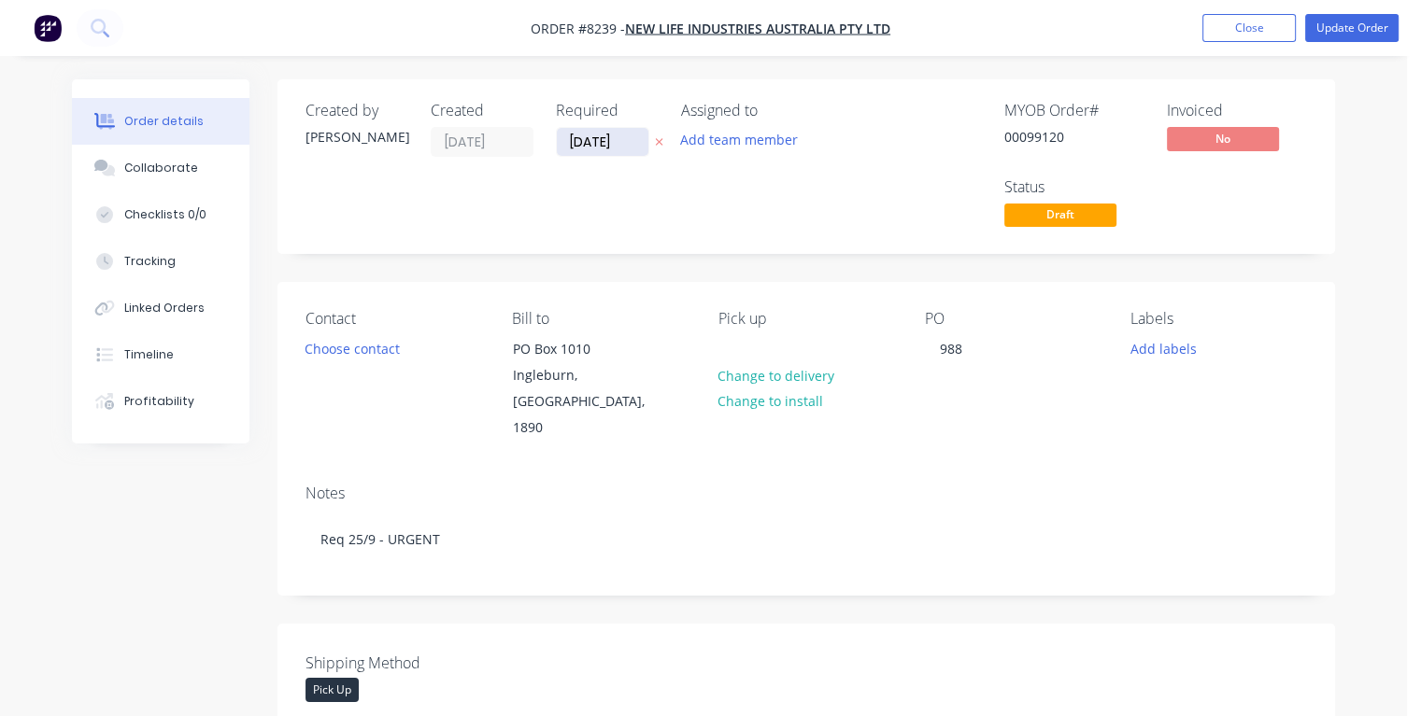
click at [620, 140] on input "[DATE]" at bounding box center [603, 142] width 92 height 28
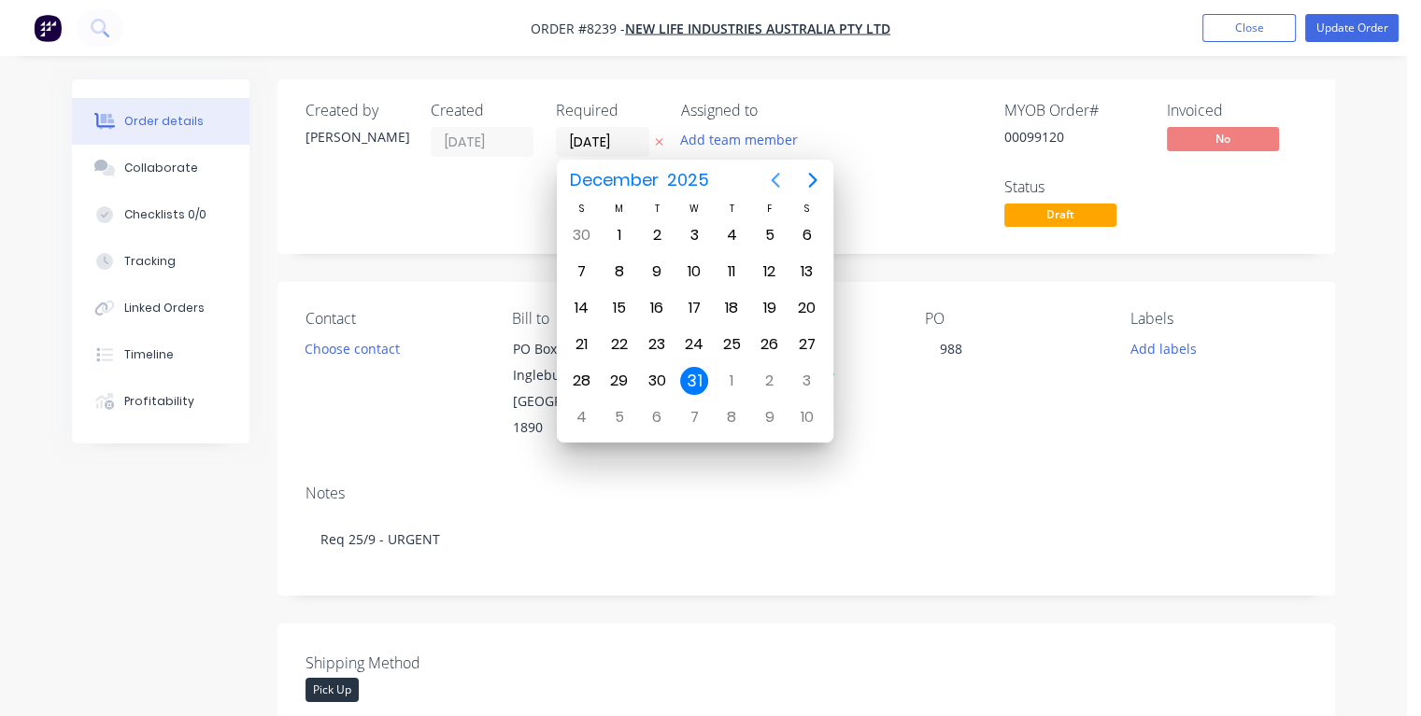
click at [773, 181] on icon "Previous page" at bounding box center [774, 180] width 8 height 15
click at [621, 240] on div "29" at bounding box center [619, 235] width 28 height 28
type input "[DATE]"
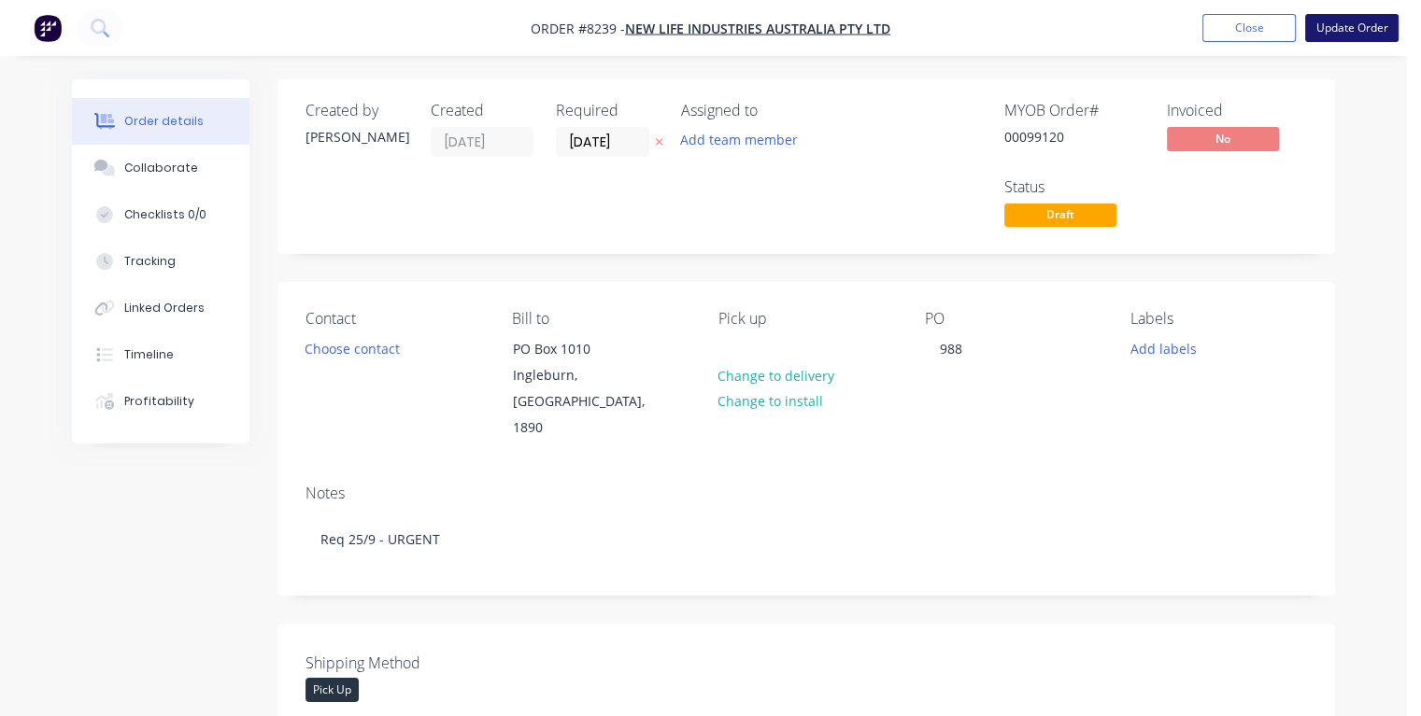
click at [1348, 34] on button "Update Order" at bounding box center [1351, 28] width 93 height 28
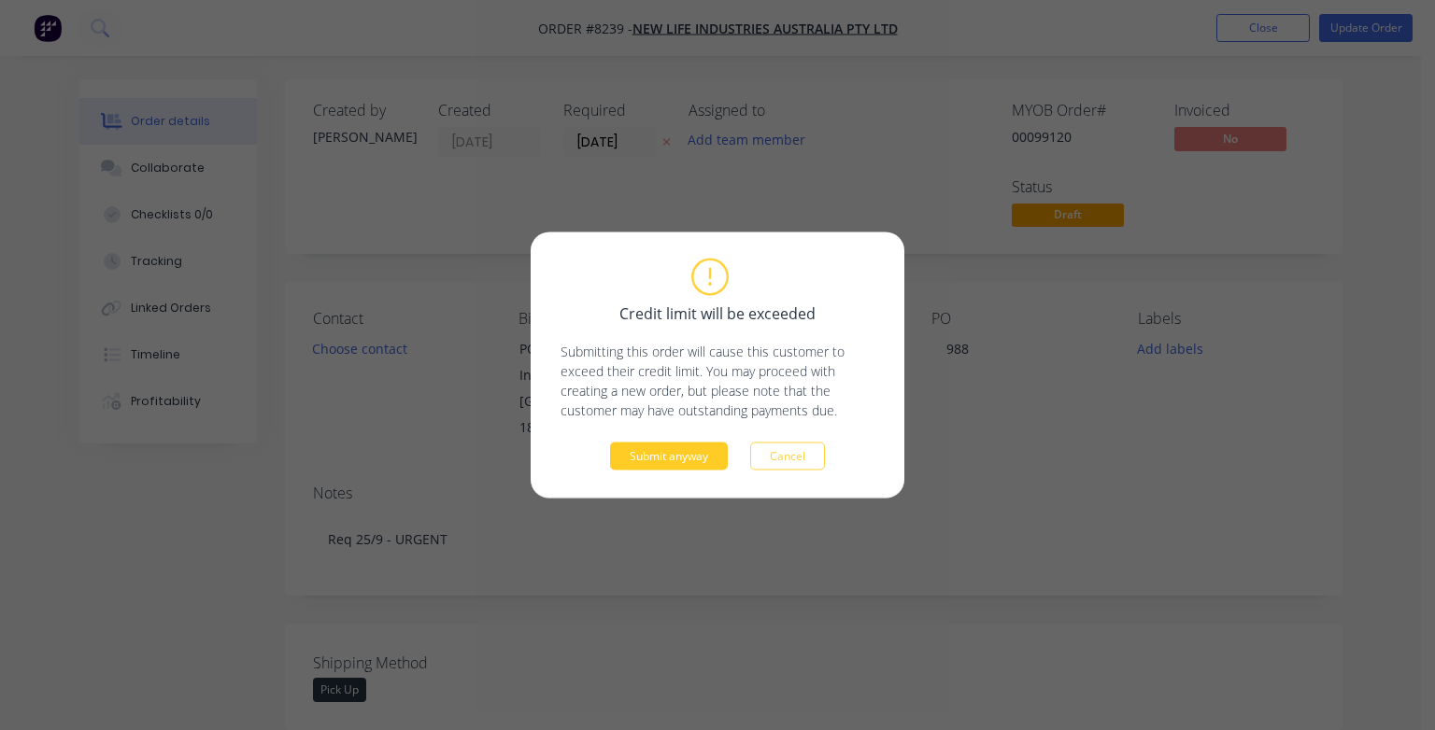
click at [652, 464] on button "Submit anyway" at bounding box center [669, 457] width 118 height 28
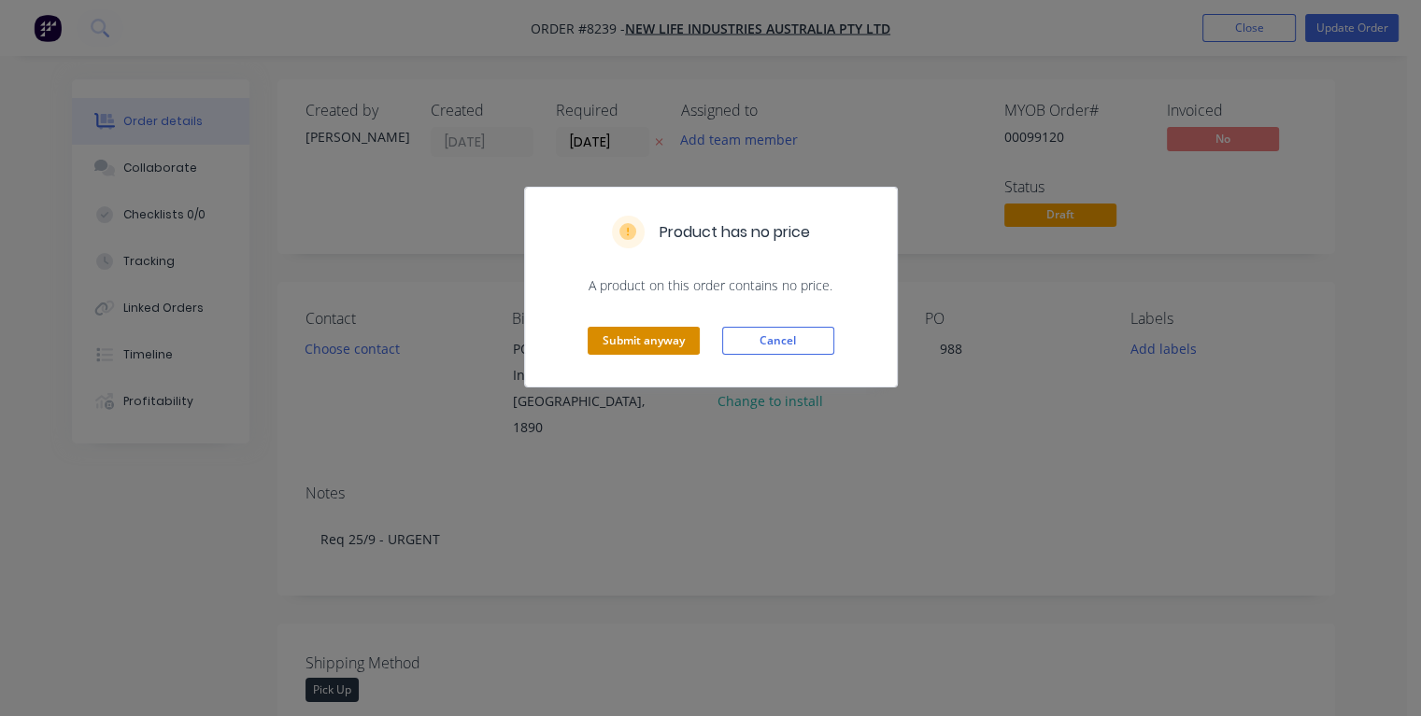
click at [638, 334] on button "Submit anyway" at bounding box center [643, 341] width 112 height 28
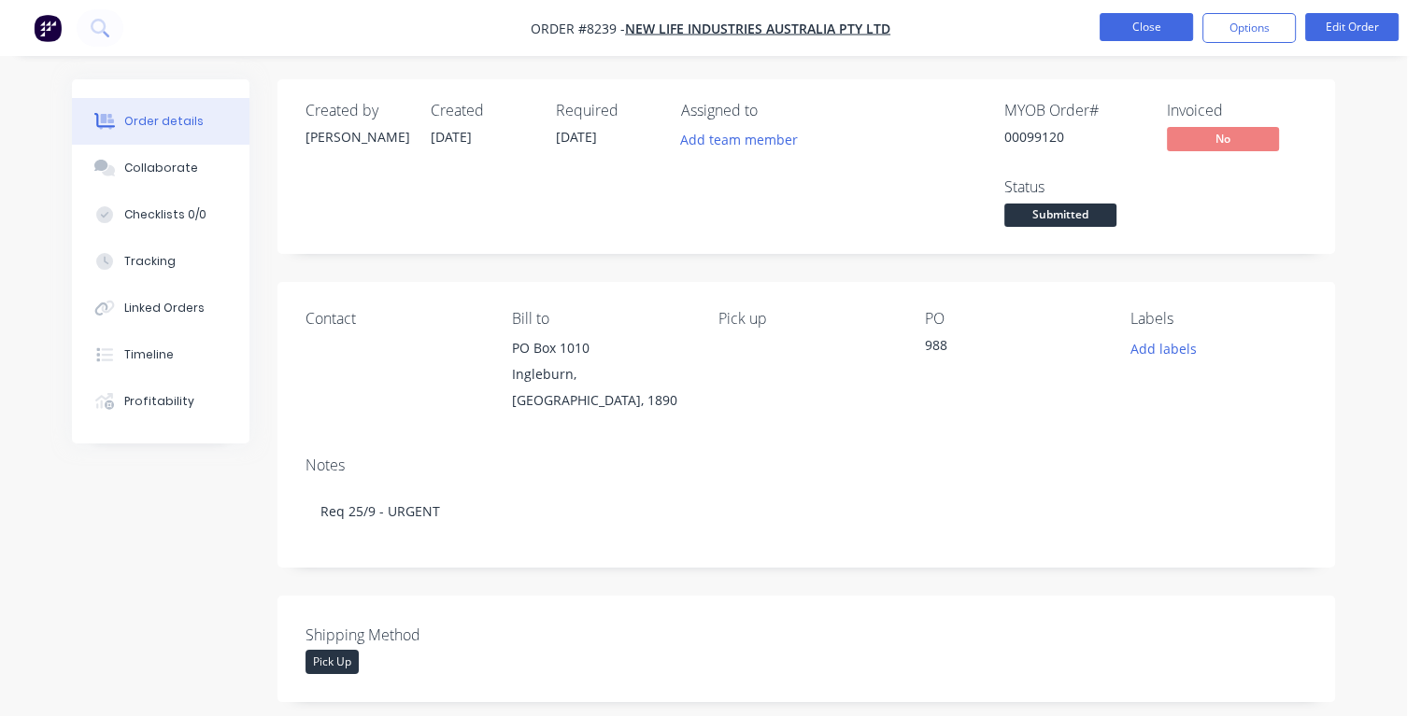
click at [1136, 22] on button "Close" at bounding box center [1145, 27] width 93 height 28
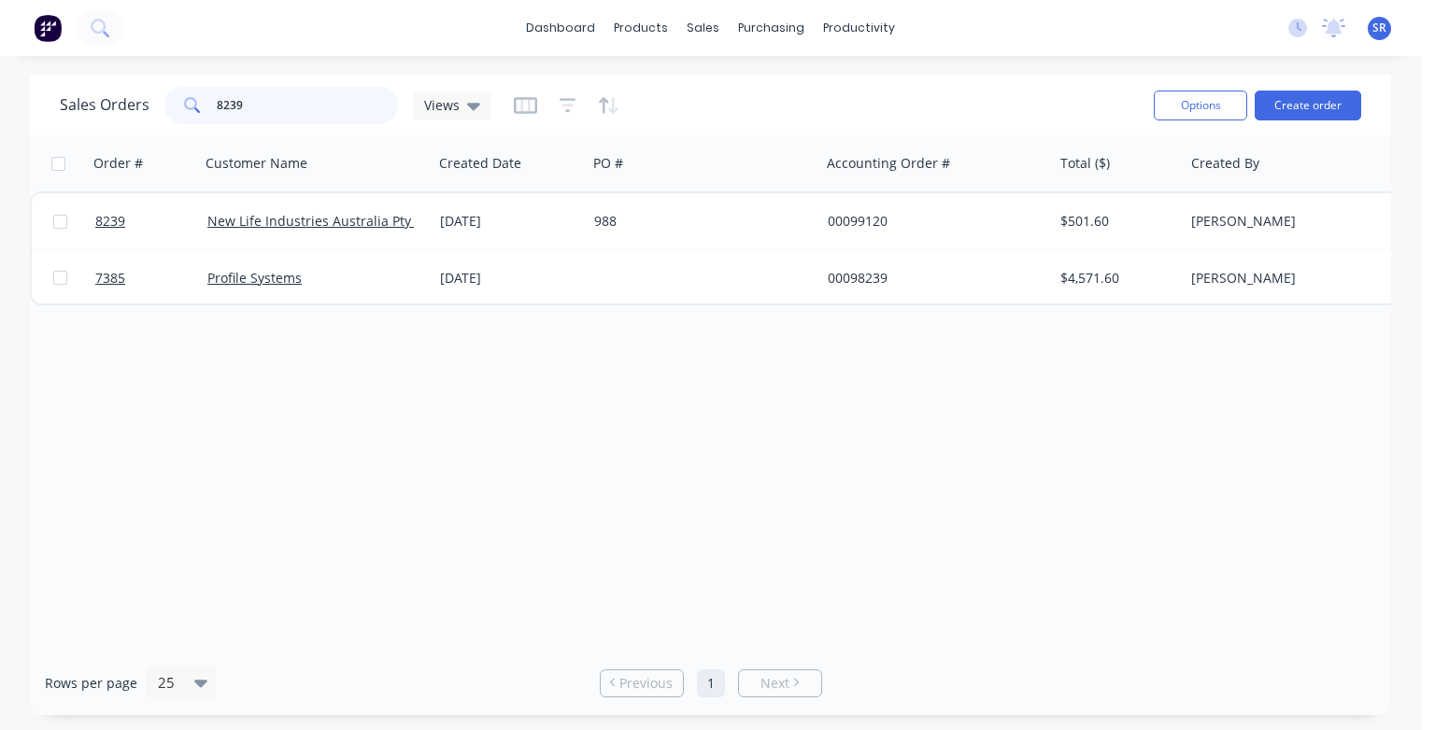
click at [271, 99] on input "8239" at bounding box center [308, 105] width 182 height 37
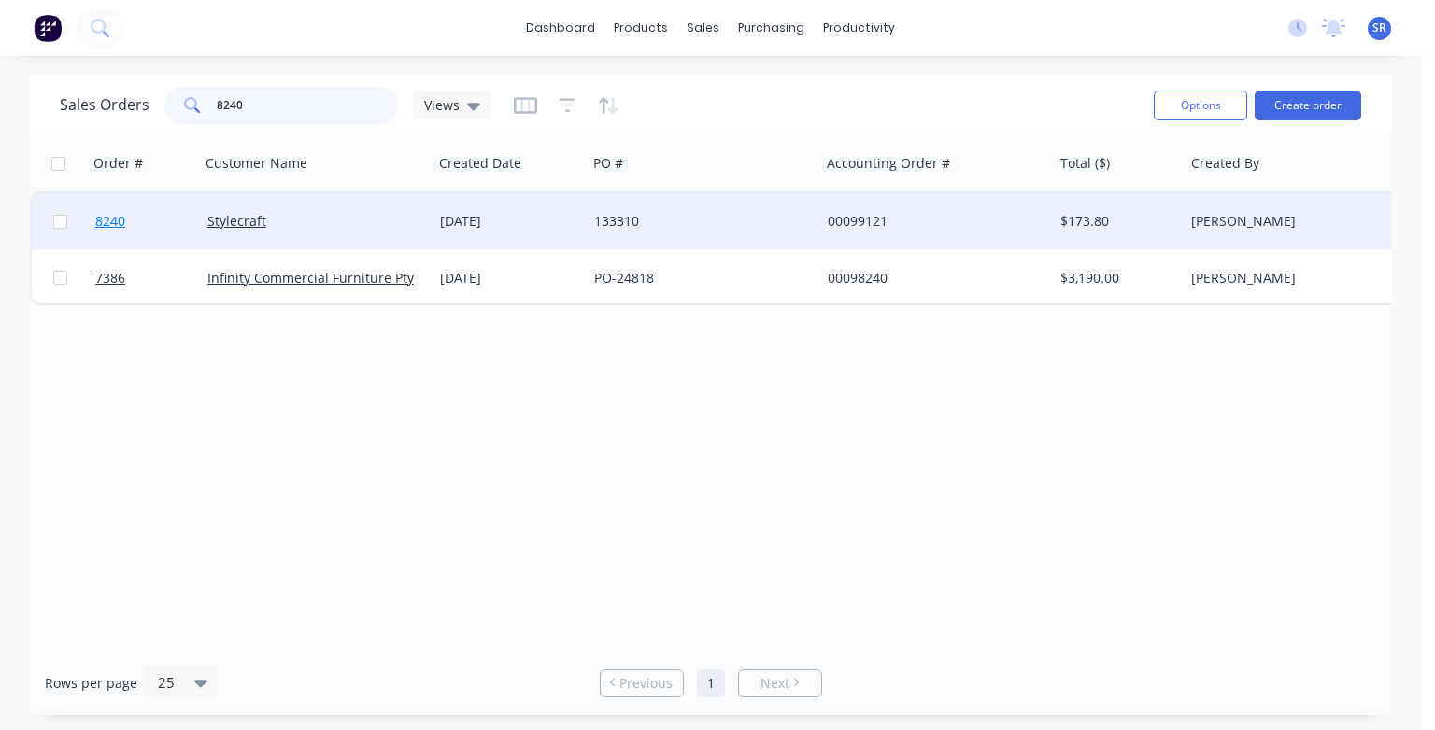
type input "8240"
click at [112, 222] on span "8240" at bounding box center [110, 221] width 30 height 19
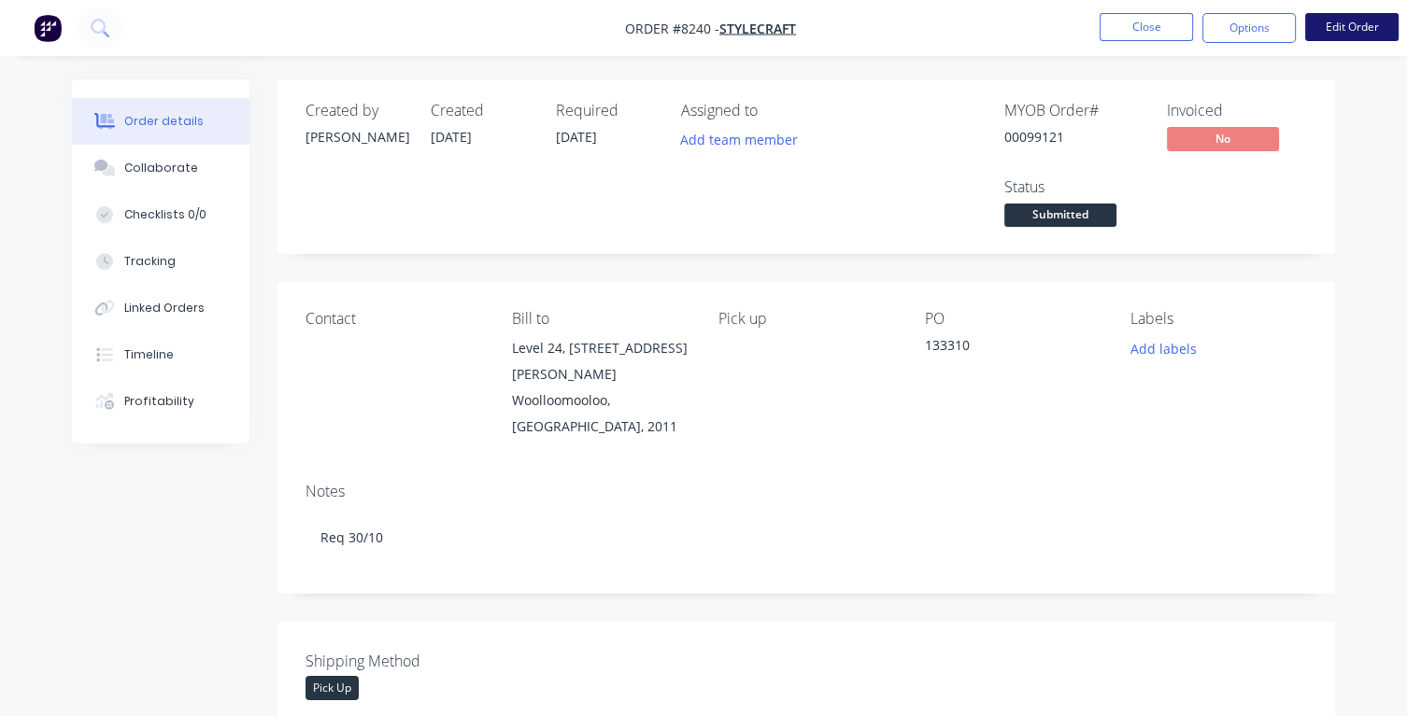
click at [1315, 27] on button "Edit Order" at bounding box center [1351, 27] width 93 height 28
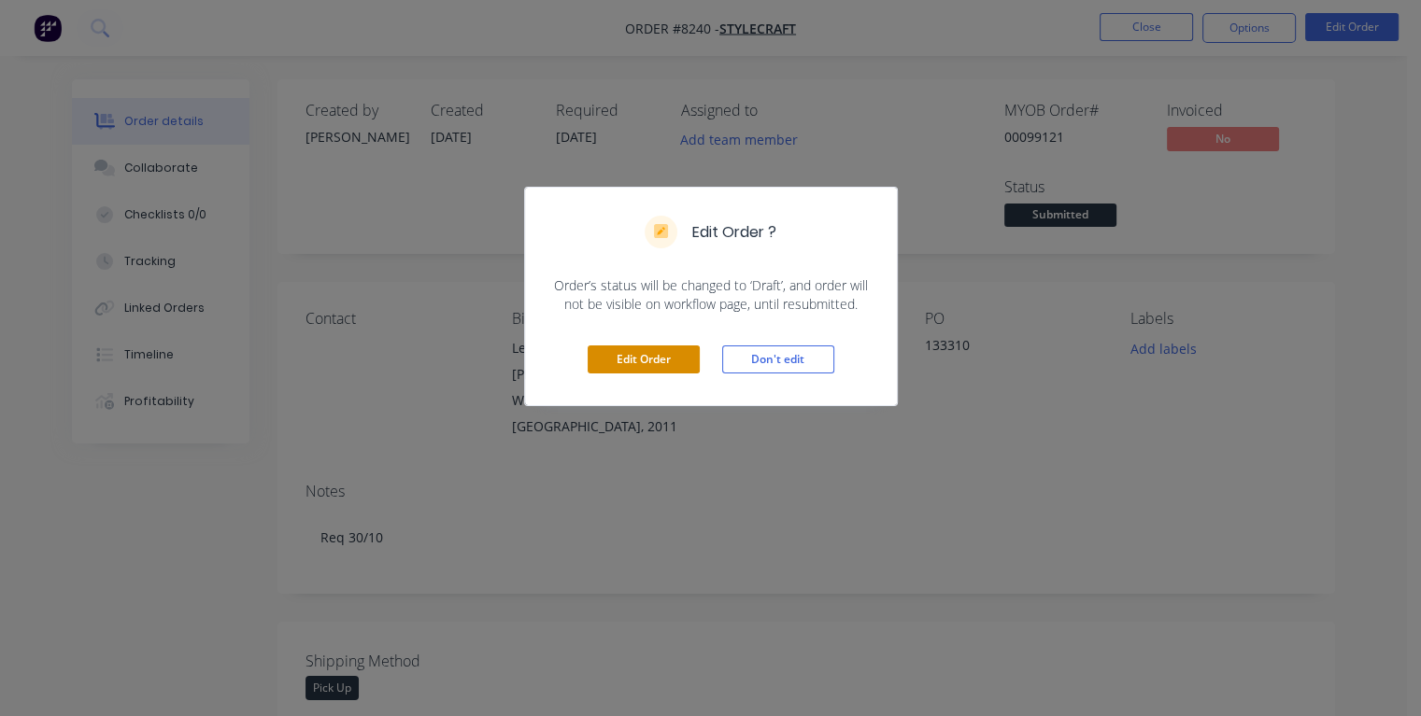
click at [650, 355] on button "Edit Order" at bounding box center [643, 360] width 112 height 28
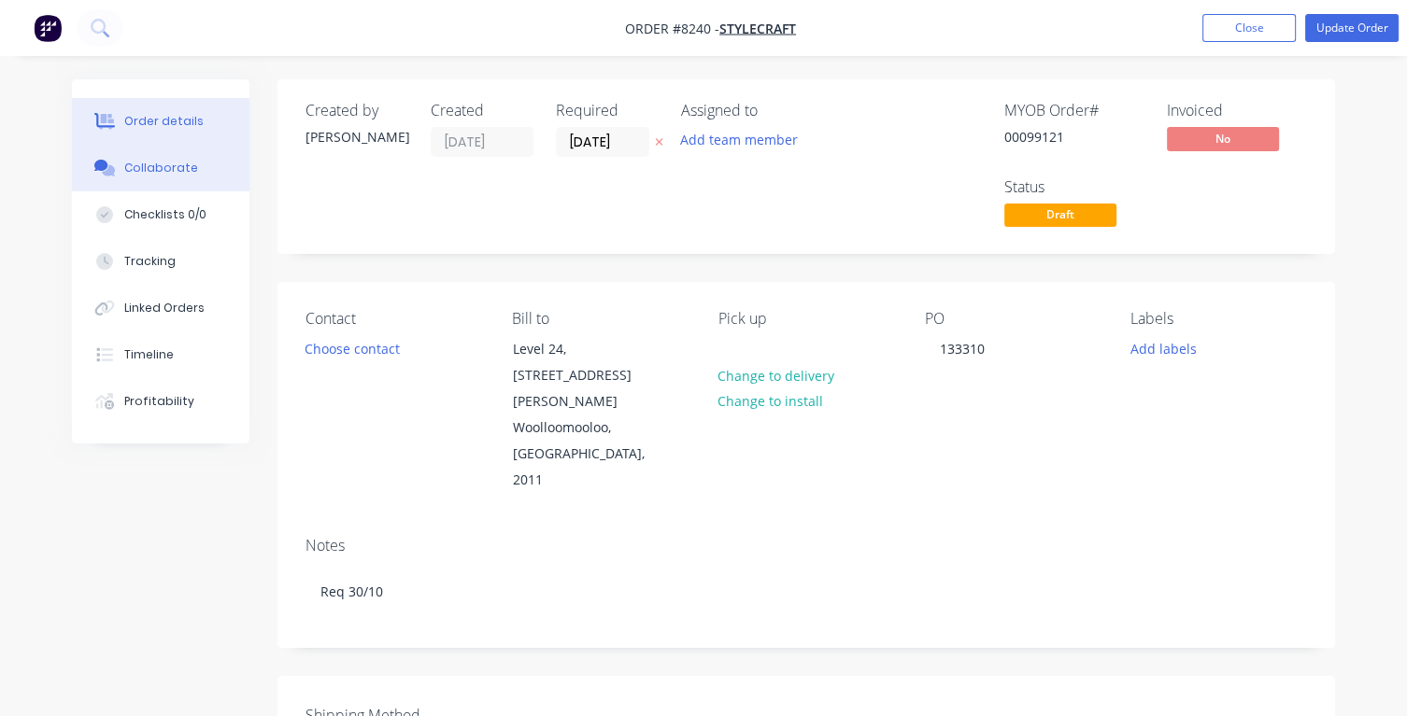
click at [153, 169] on div "Collaborate" at bounding box center [161, 168] width 74 height 17
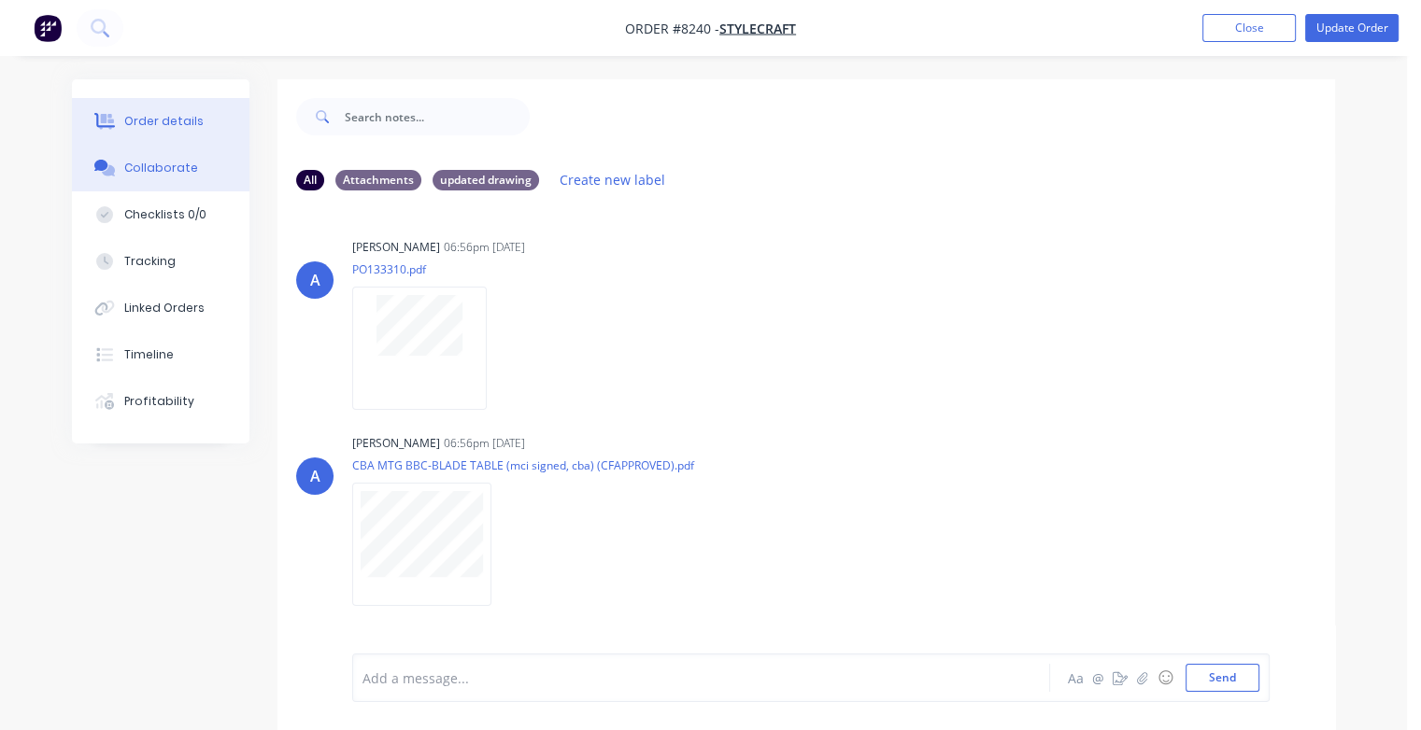
click at [174, 130] on button "Order details" at bounding box center [160, 121] width 177 height 47
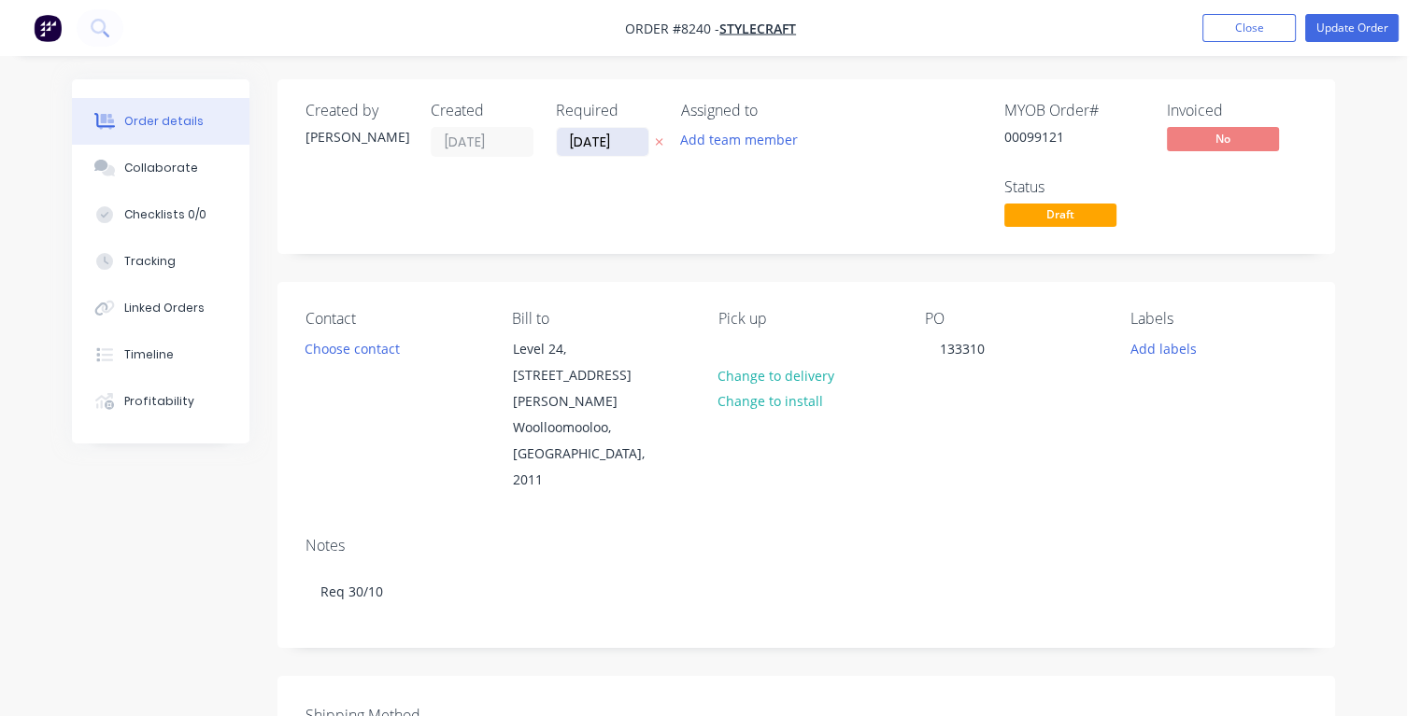
click at [616, 140] on input "[DATE]" at bounding box center [603, 142] width 92 height 28
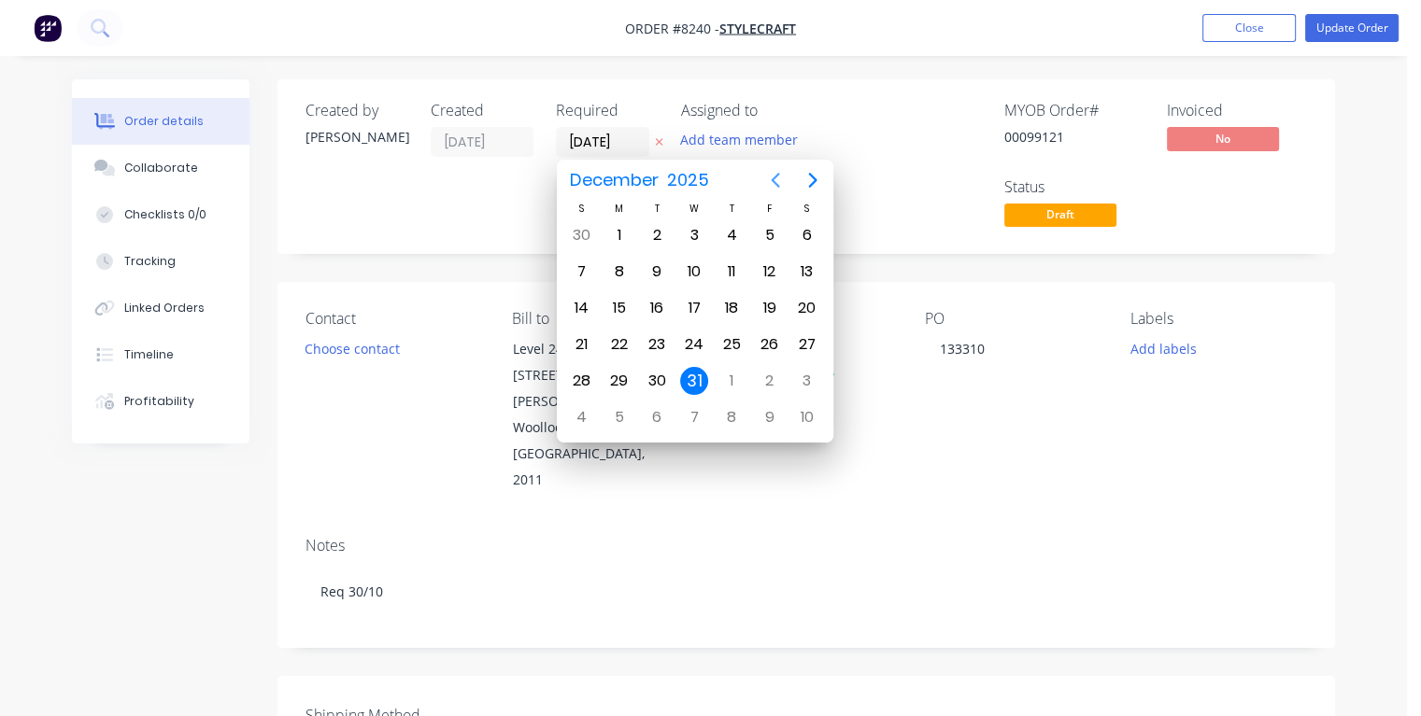
click at [779, 183] on icon "Previous page" at bounding box center [775, 180] width 22 height 22
click at [620, 238] on div "27" at bounding box center [619, 235] width 28 height 28
type input "[DATE]"
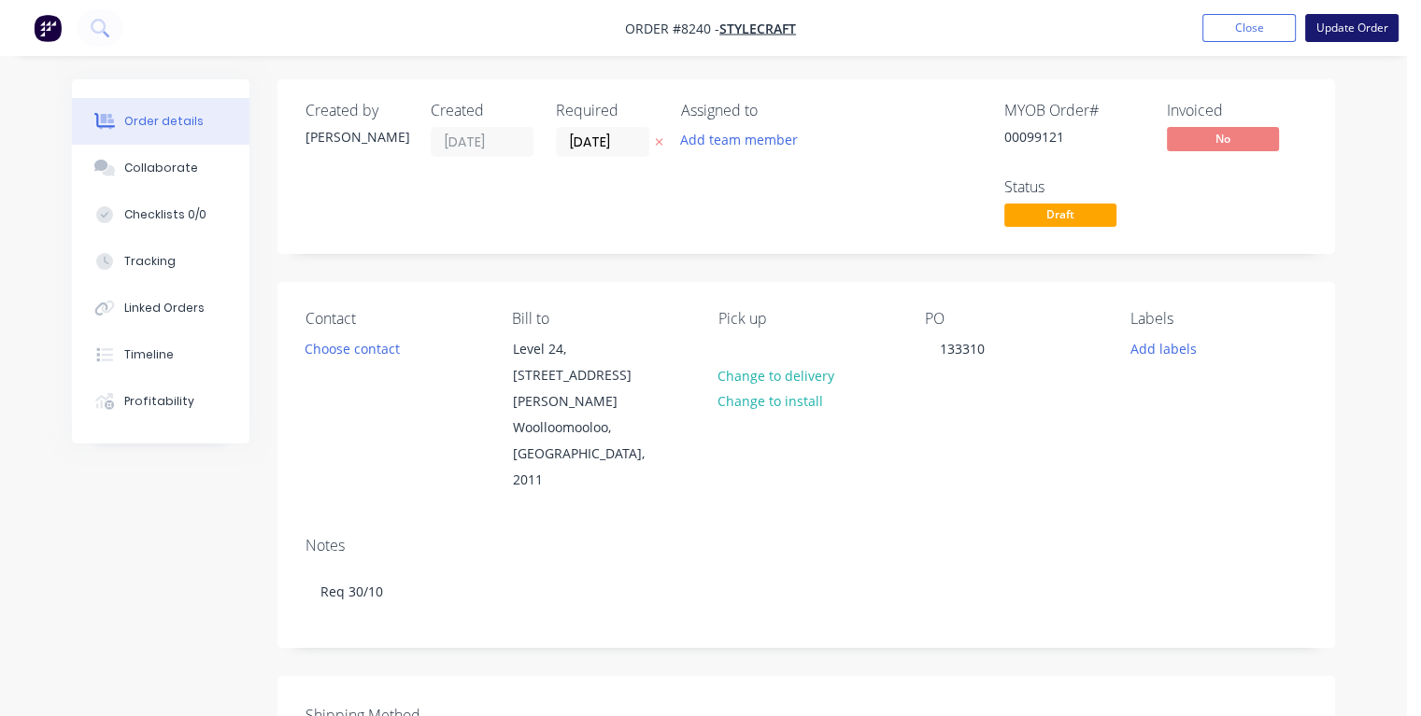
click at [1345, 31] on button "Update Order" at bounding box center [1351, 28] width 93 height 28
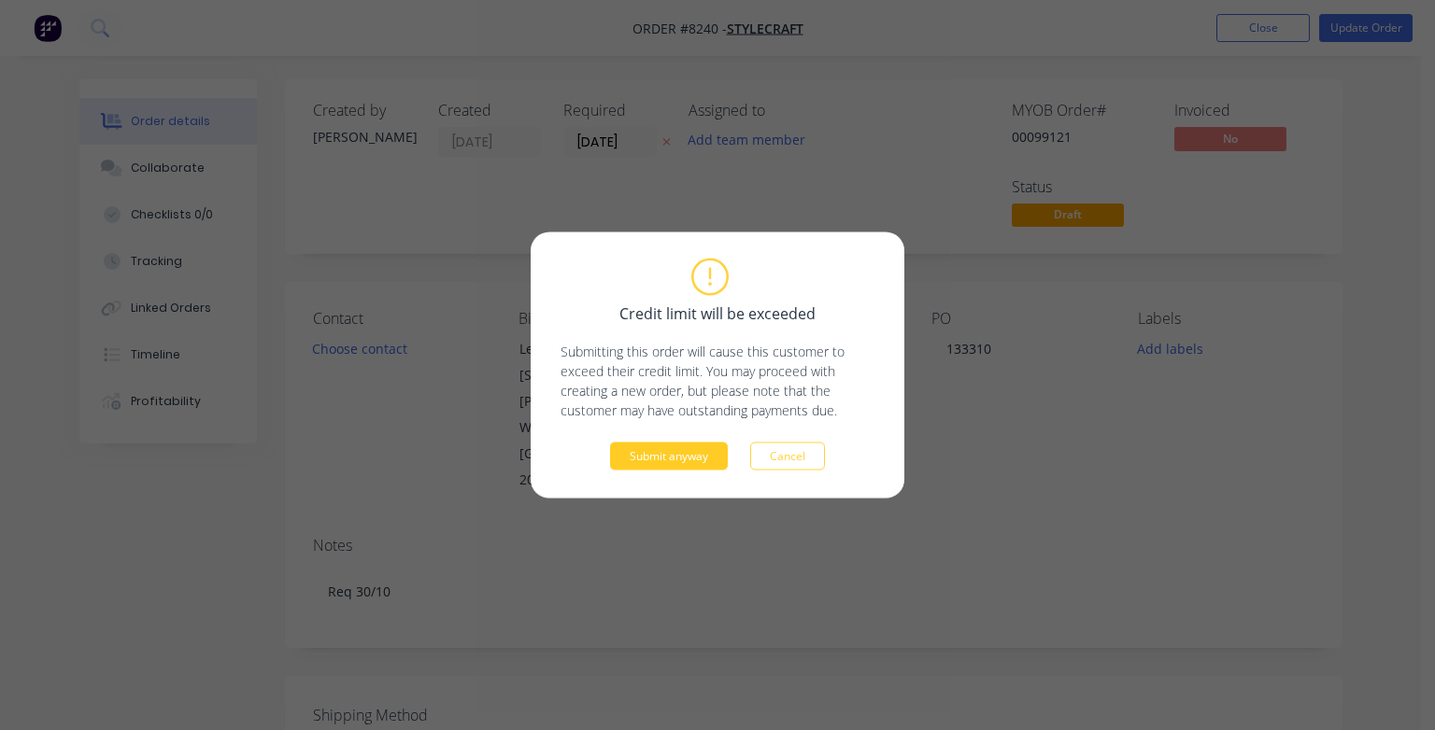
click at [706, 450] on button "Submit anyway" at bounding box center [669, 457] width 118 height 28
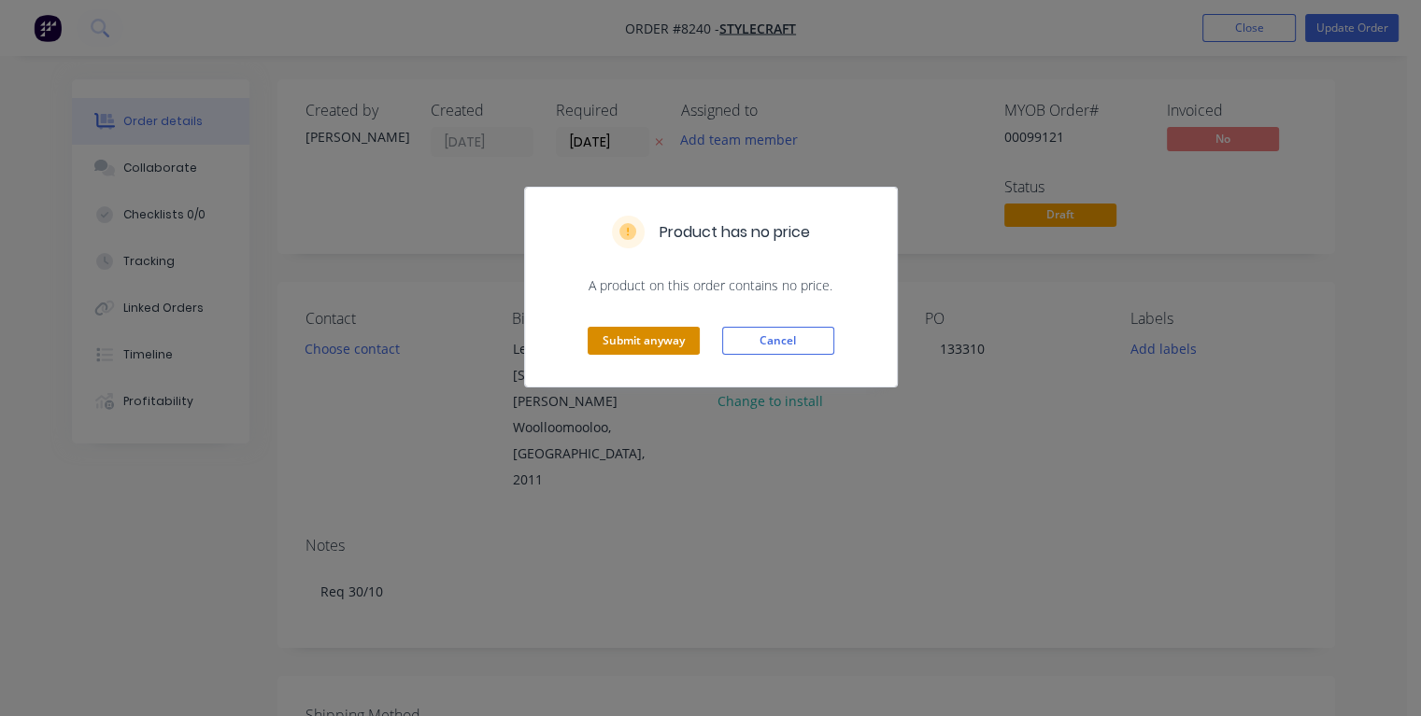
click at [668, 344] on button "Submit anyway" at bounding box center [643, 341] width 112 height 28
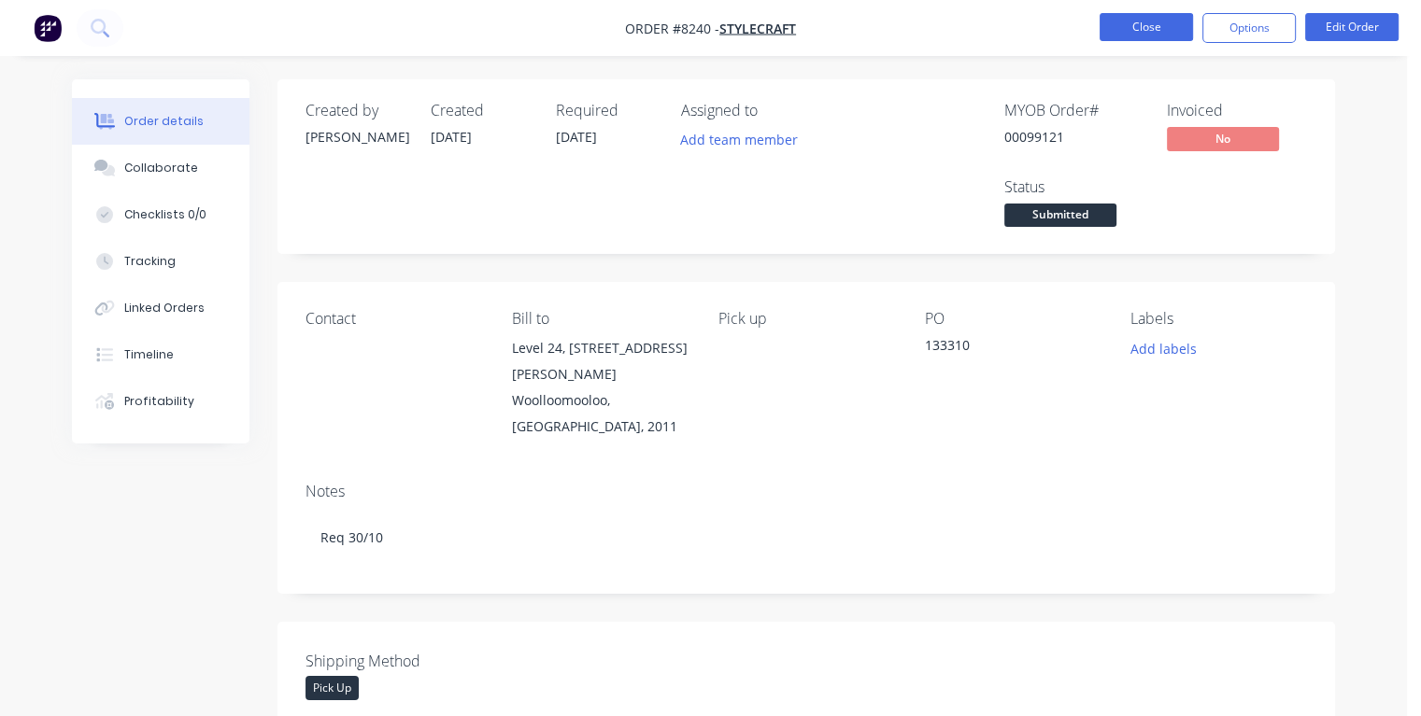
click at [1127, 19] on button "Close" at bounding box center [1145, 27] width 93 height 28
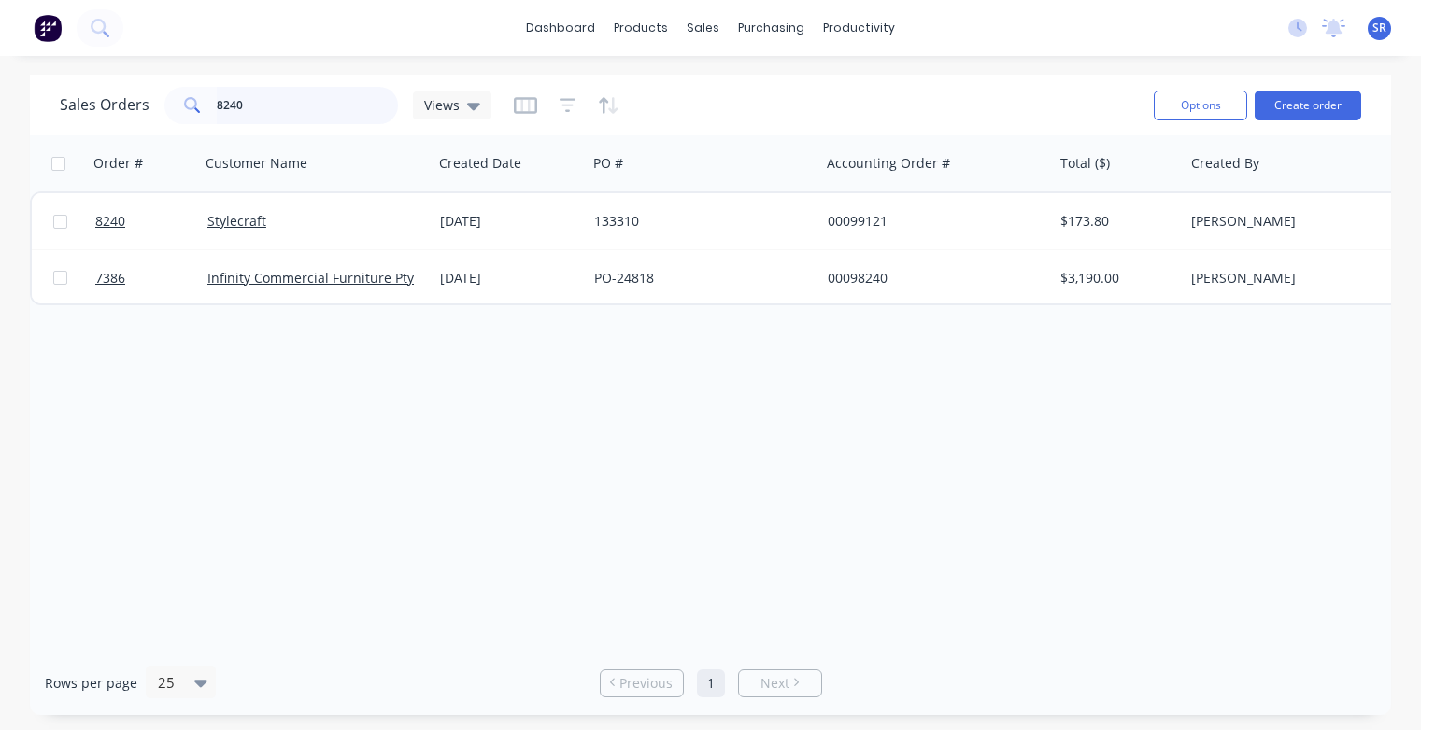
click at [241, 103] on input "8240" at bounding box center [308, 105] width 182 height 37
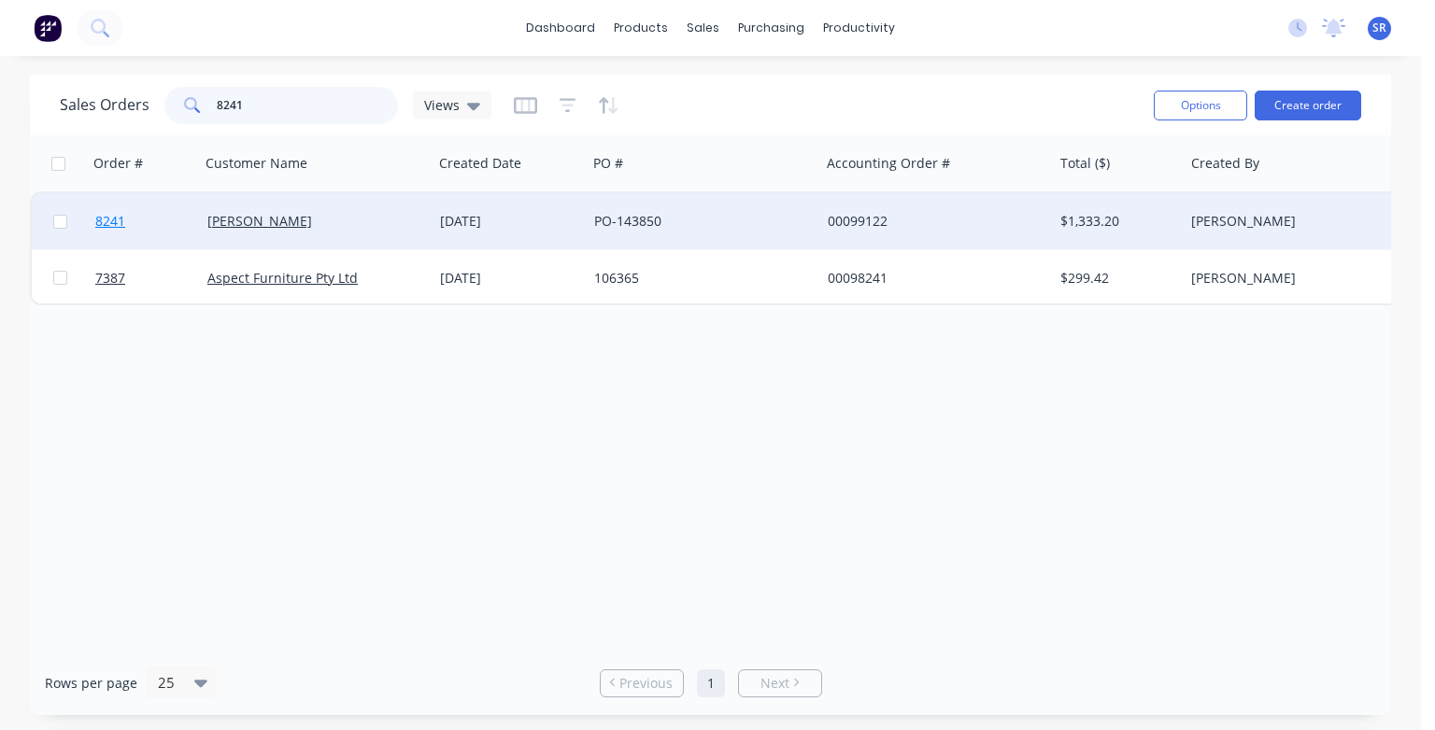
type input "8241"
click at [101, 224] on span "8241" at bounding box center [110, 221] width 30 height 19
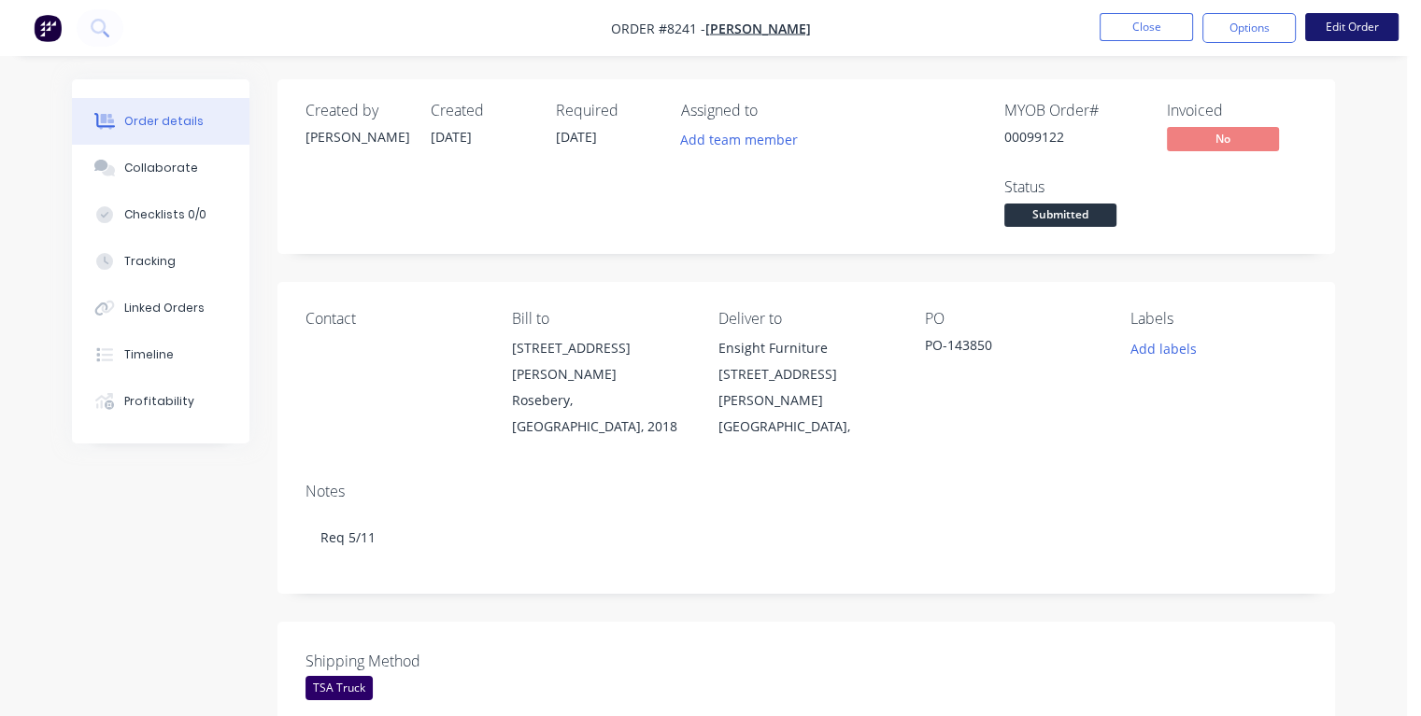
click at [1364, 34] on button "Edit Order" at bounding box center [1351, 27] width 93 height 28
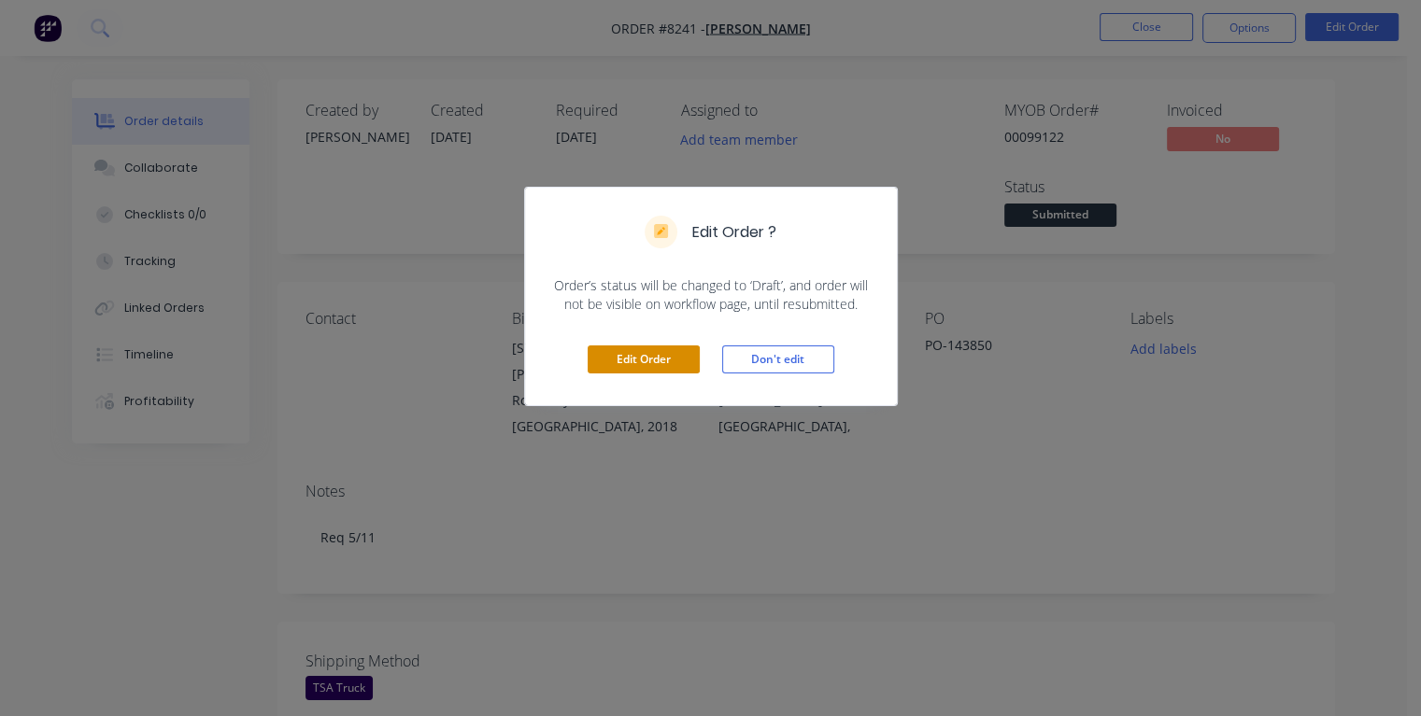
click at [646, 360] on button "Edit Order" at bounding box center [643, 360] width 112 height 28
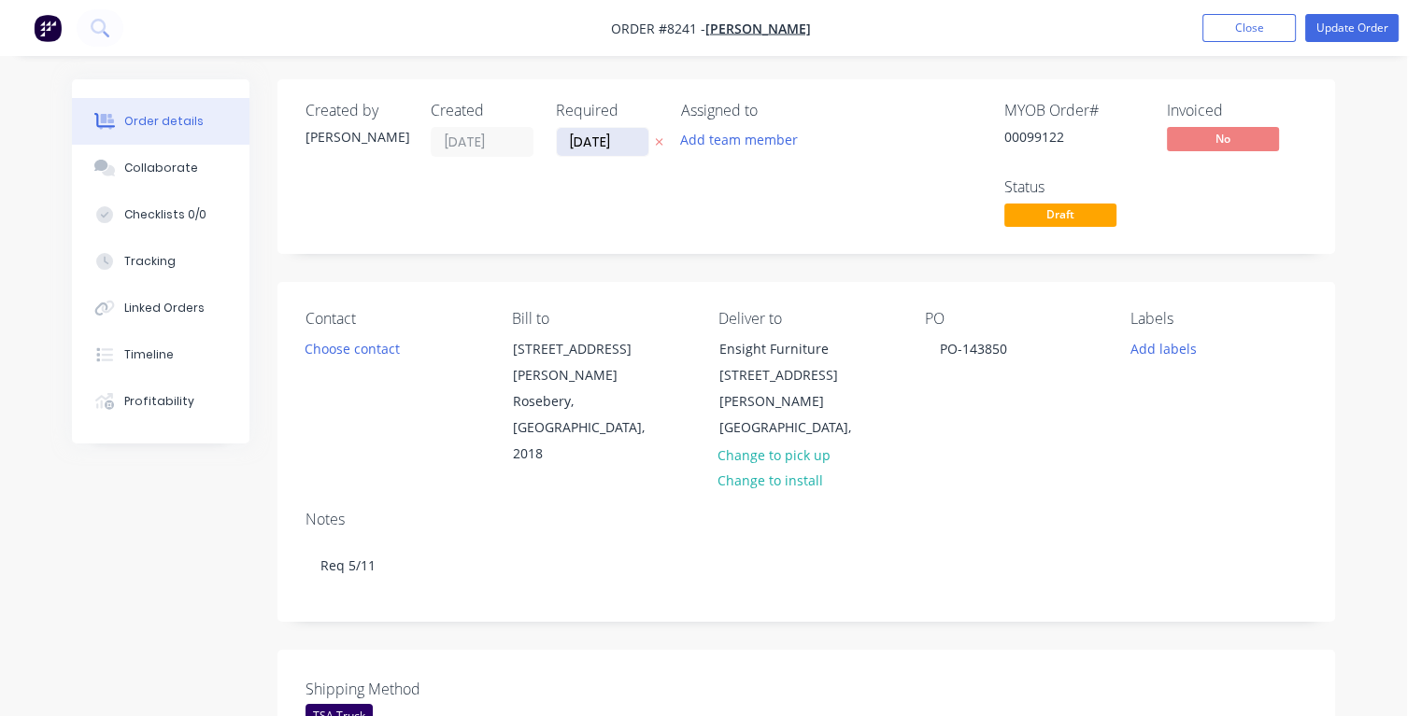
click at [620, 136] on input "[DATE]" at bounding box center [603, 142] width 92 height 28
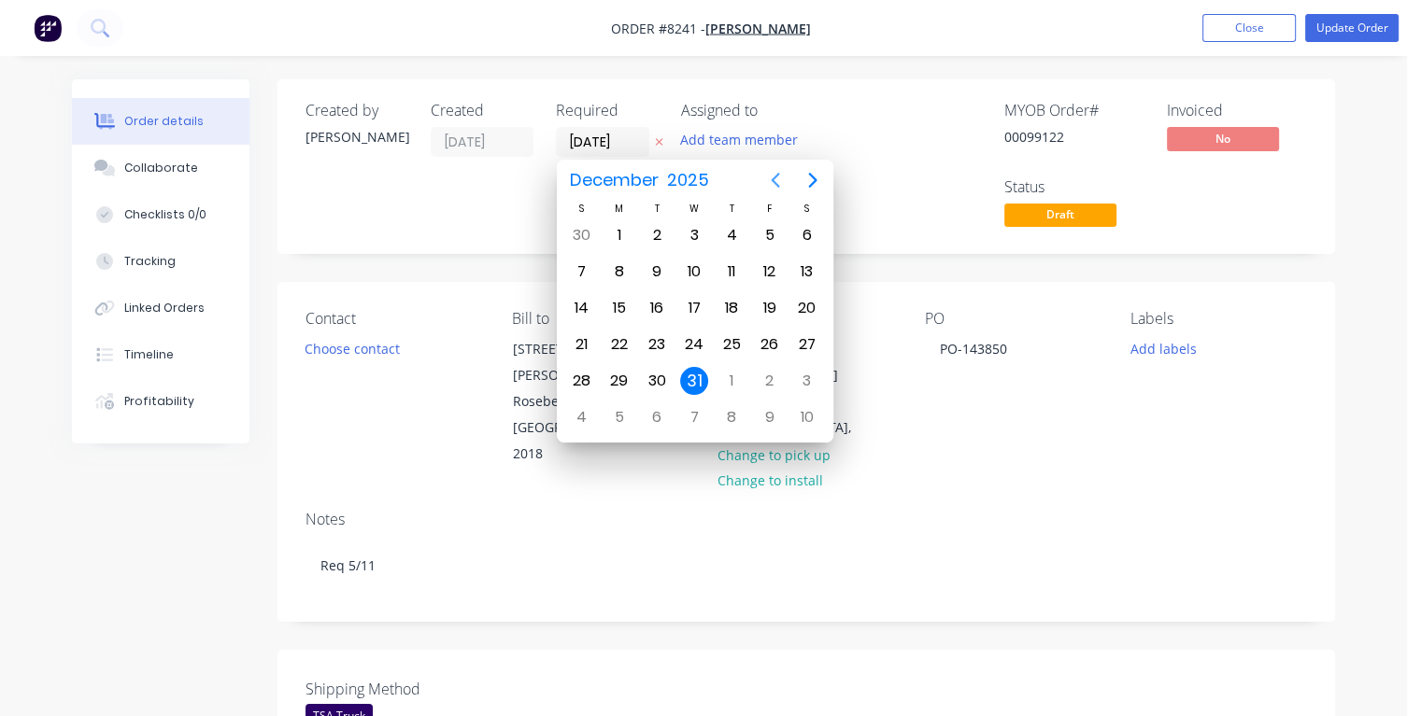
click at [775, 180] on icon "Previous page" at bounding box center [775, 180] width 22 height 22
click at [615, 270] on div "3" at bounding box center [619, 272] width 28 height 28
type input "[DATE]"
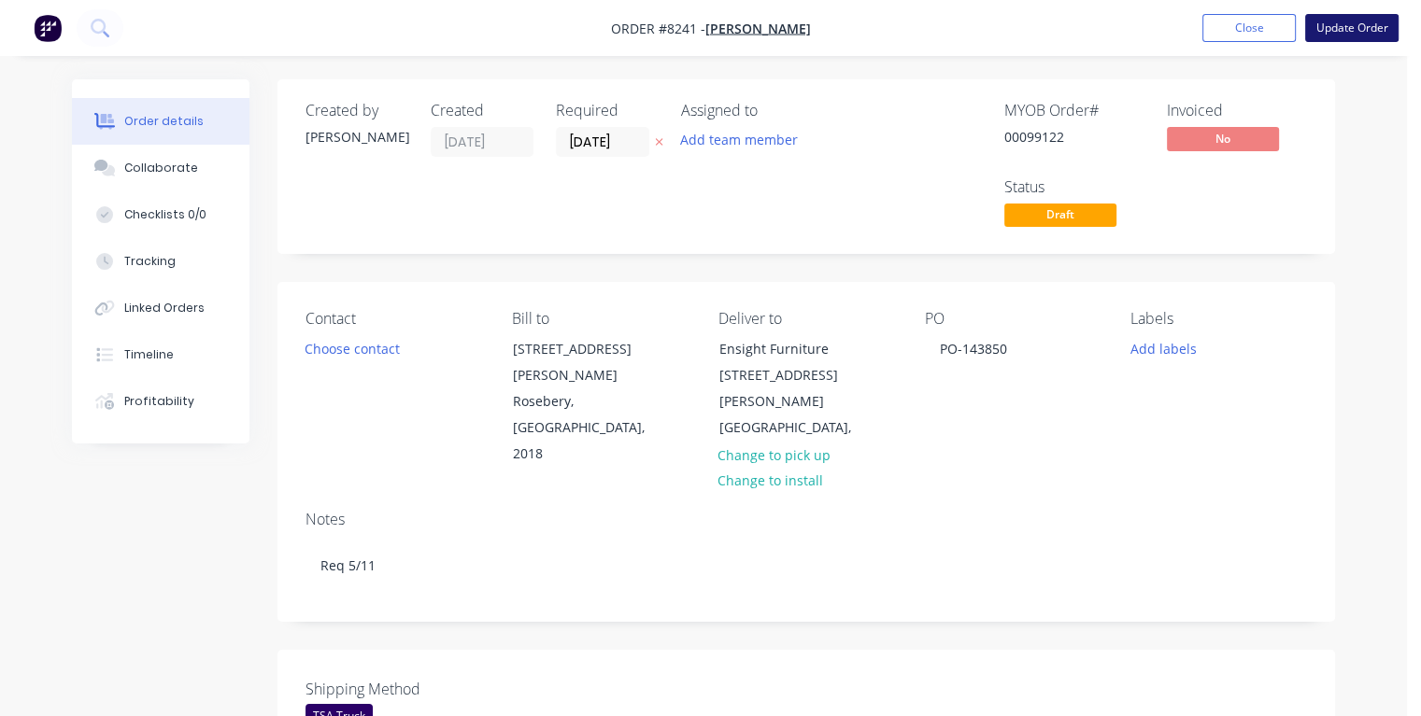
click at [1338, 32] on button "Update Order" at bounding box center [1351, 28] width 93 height 28
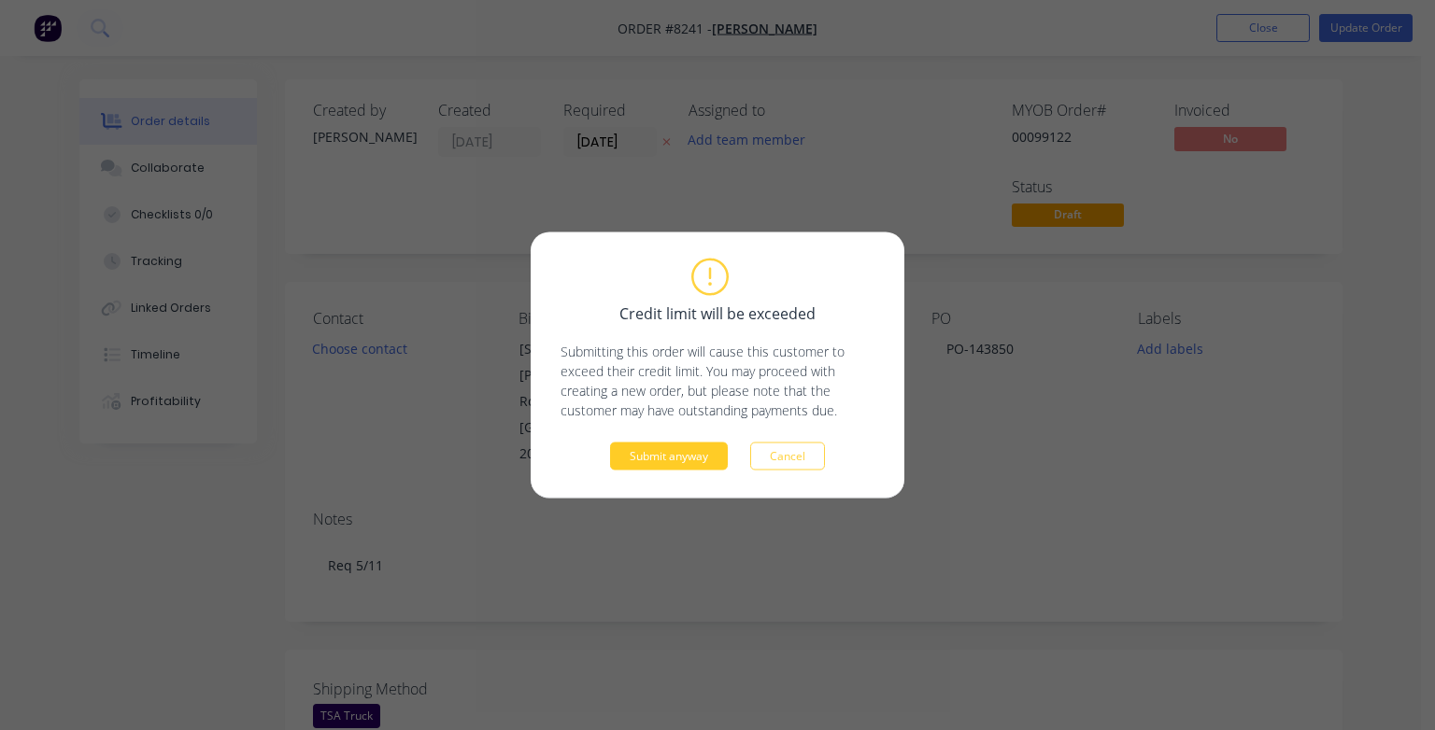
click at [647, 457] on button "Submit anyway" at bounding box center [669, 457] width 118 height 28
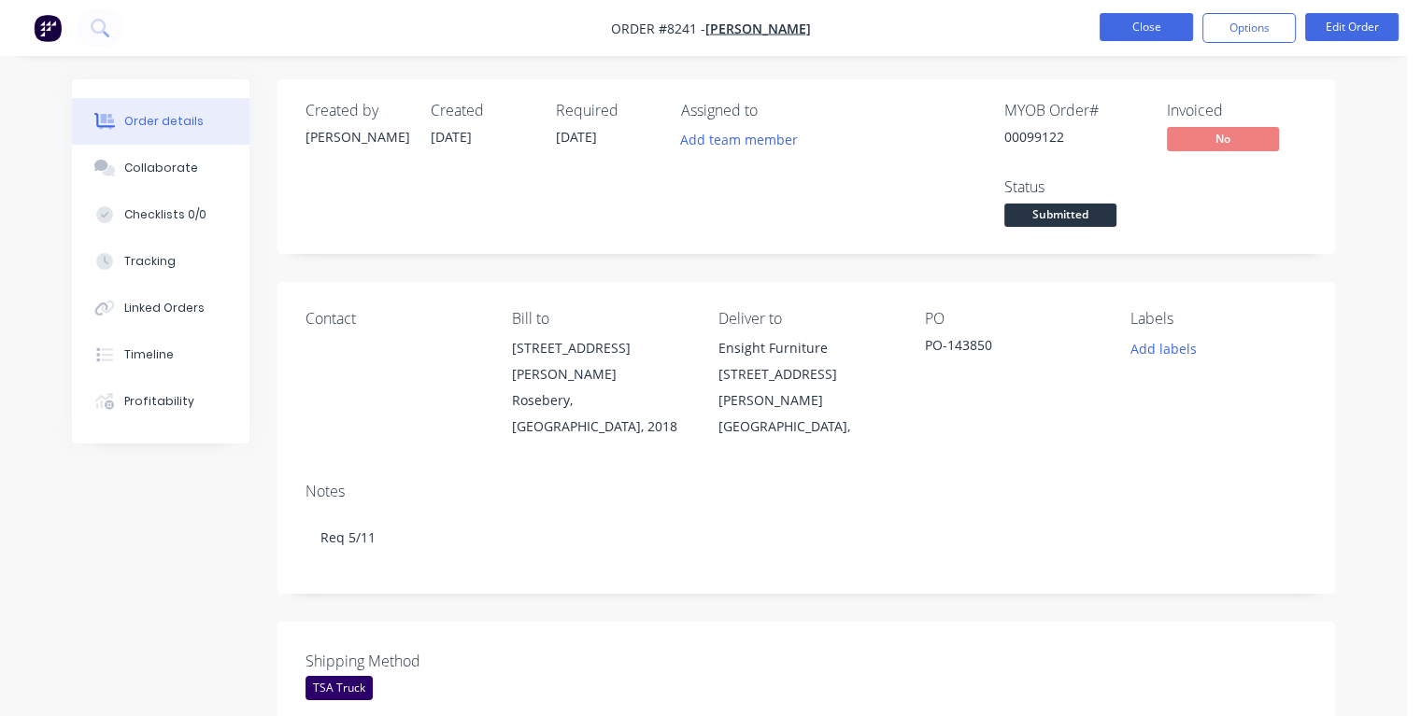
click at [1159, 29] on button "Close" at bounding box center [1145, 27] width 93 height 28
